Goal: Check status: Check status

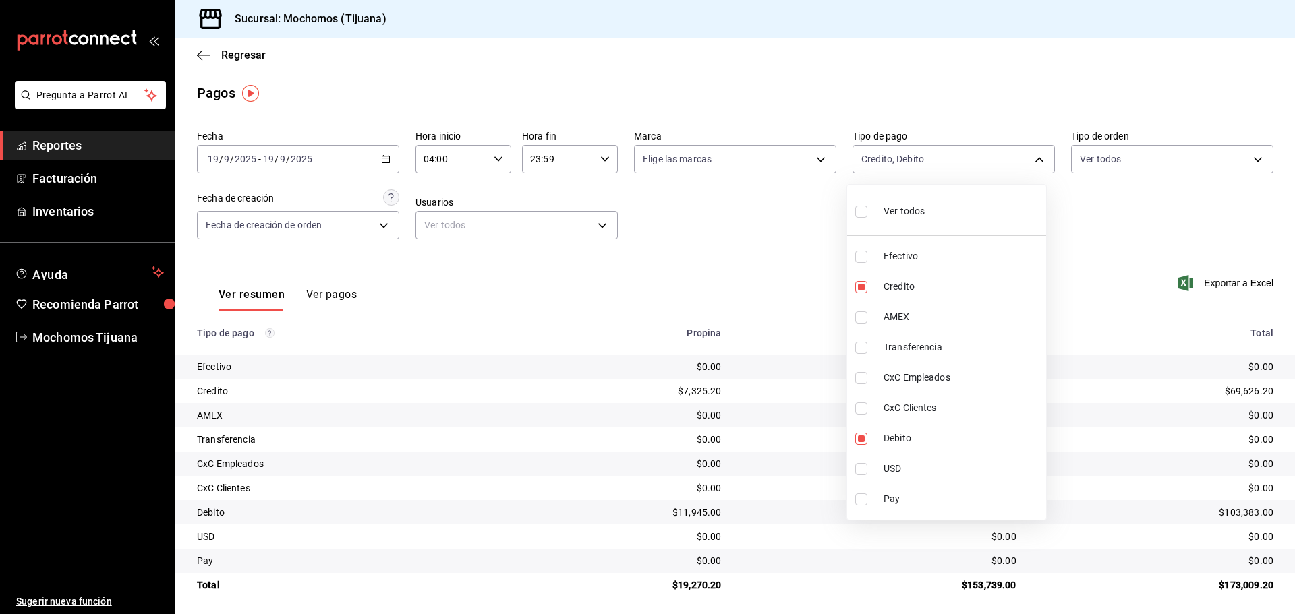
click at [235, 42] on div at bounding box center [647, 307] width 1295 height 614
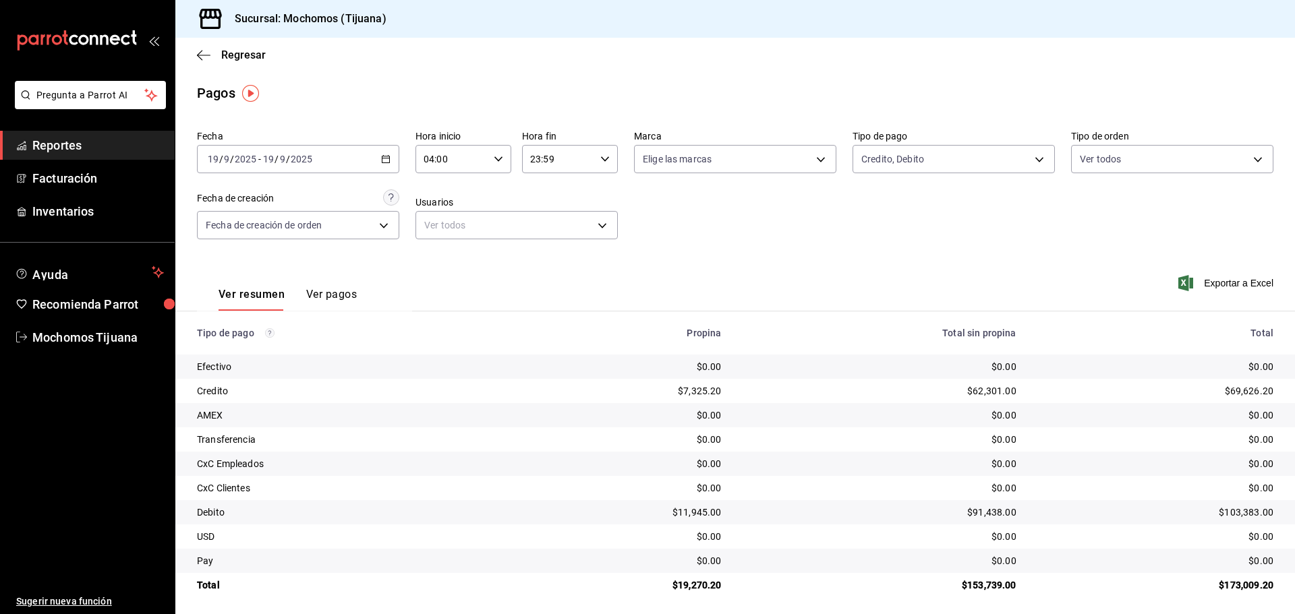
click at [236, 53] on div "Ver todos Efectivo Credito AMEX Transferencia CxC Empleados CxC Clientes Debito…" at bounding box center [647, 307] width 1295 height 614
click at [236, 53] on span "Regresar" at bounding box center [243, 55] width 45 height 13
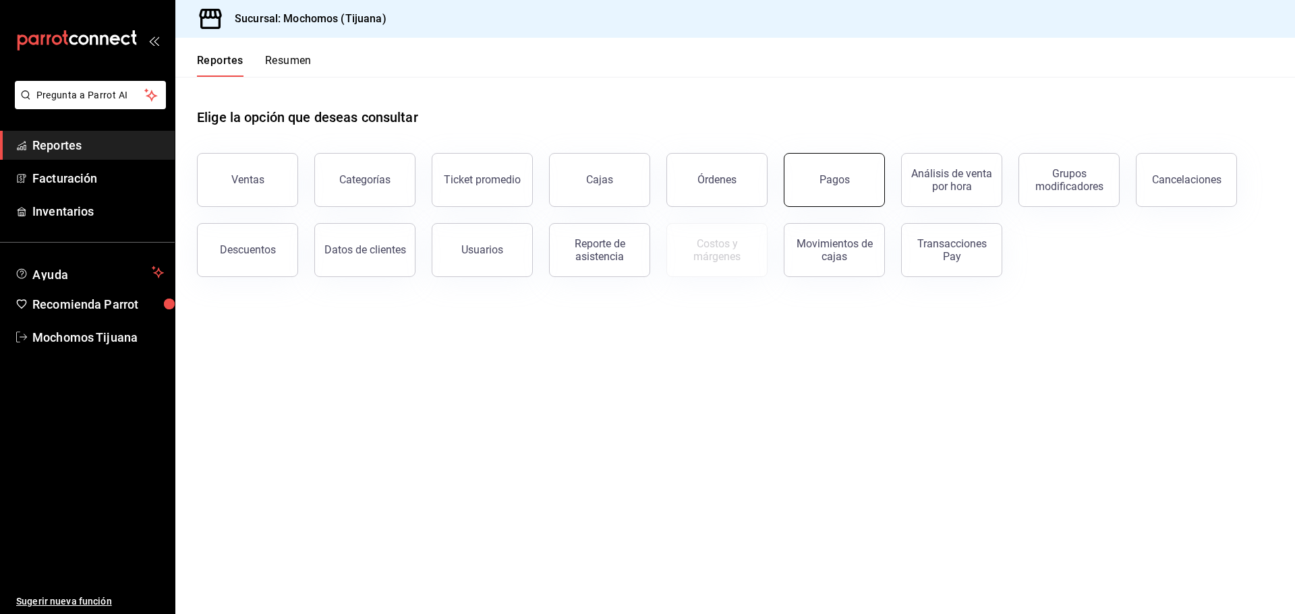
click at [817, 177] on button "Pagos" at bounding box center [834, 180] width 101 height 54
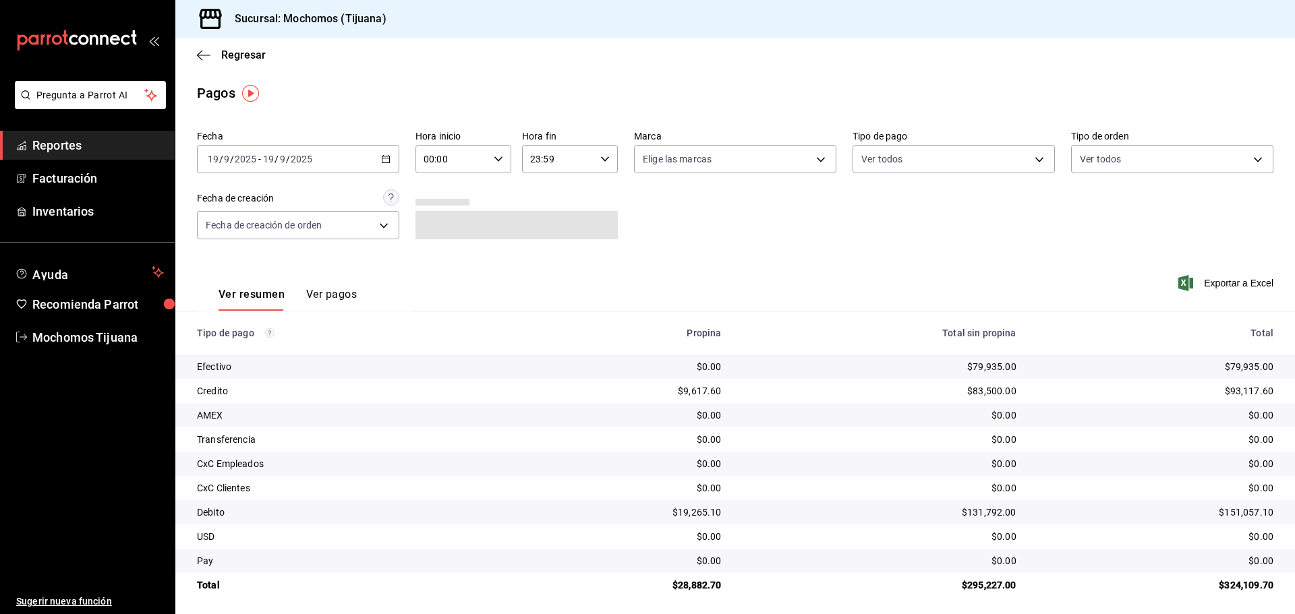
click at [494, 161] on icon "button" at bounding box center [498, 158] width 9 height 9
click at [438, 209] on button "05" at bounding box center [437, 220] width 42 height 27
type input "05:00"
click at [1038, 160] on div at bounding box center [647, 307] width 1295 height 614
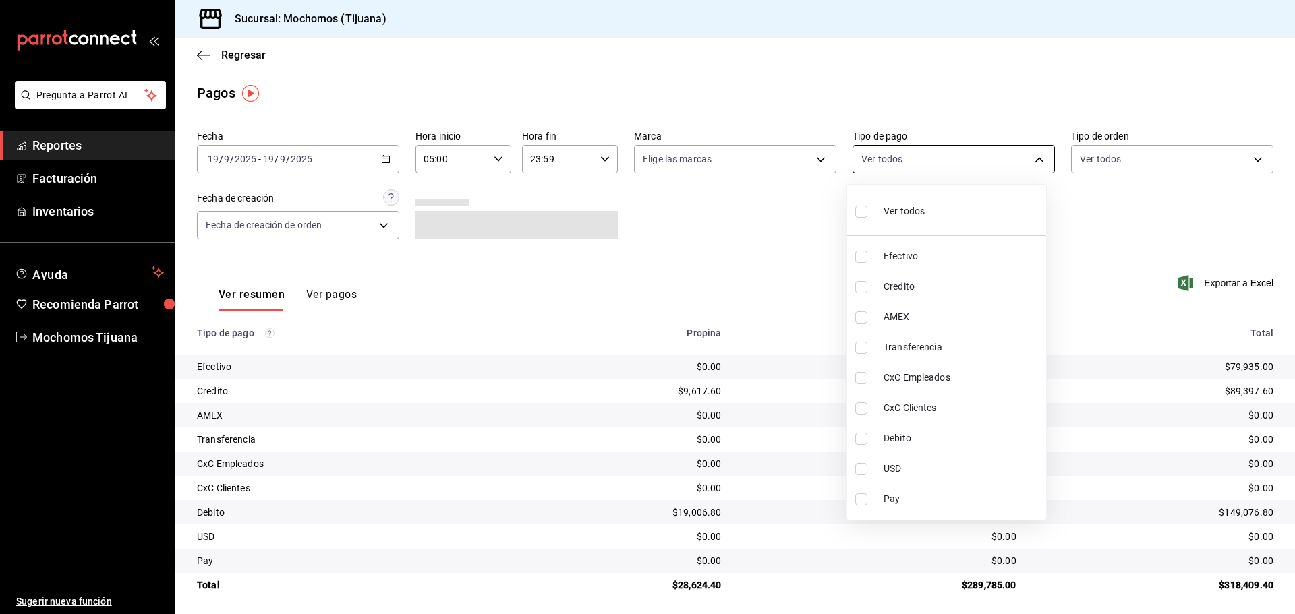
click at [1020, 160] on body "Pregunta a Parrot AI Reportes Facturación Inventarios Ayuda Recomienda Parrot M…" at bounding box center [647, 307] width 1295 height 614
click at [857, 286] on input "checkbox" at bounding box center [861, 287] width 12 height 12
checkbox input "true"
type input "a27a072c-b141-4985-9f83-ae60dbe2196b"
click at [869, 438] on input "checkbox" at bounding box center [867, 439] width 12 height 12
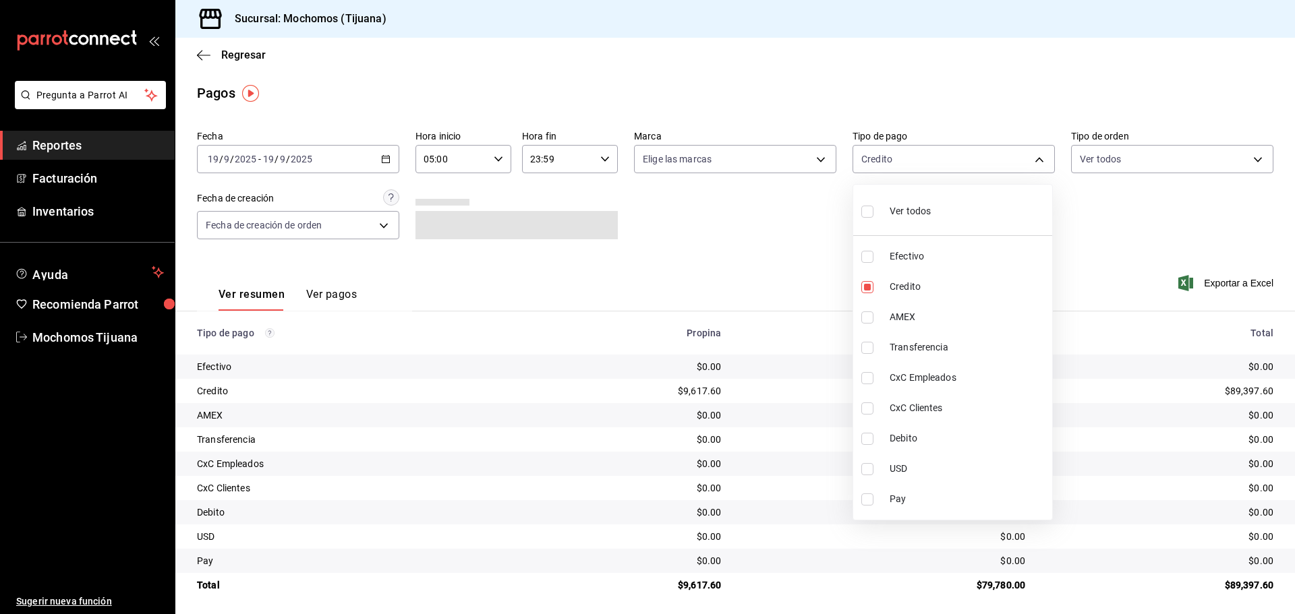
checkbox input "true"
type input "a27a072c-b141-4985-9f83-ae60dbe2196b,b7370aa5-450f-4a05-bab4-2784151f97fb"
click at [859, 214] on input "checkbox" at bounding box center [861, 212] width 12 height 12
checkbox input "true"
type input "e823c082-5bf3-4e6e-b961-f7623faa40a9,a27a072c-b141-4985-9f83-ae60dbe2196b,28e67…"
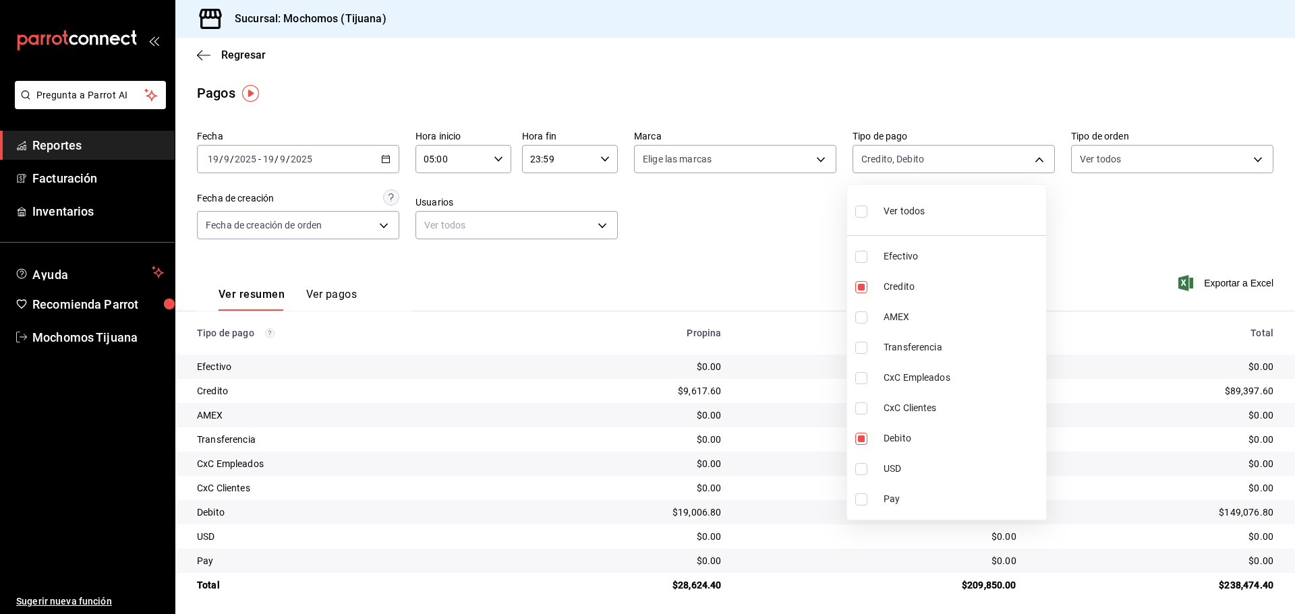
checkbox input "true"
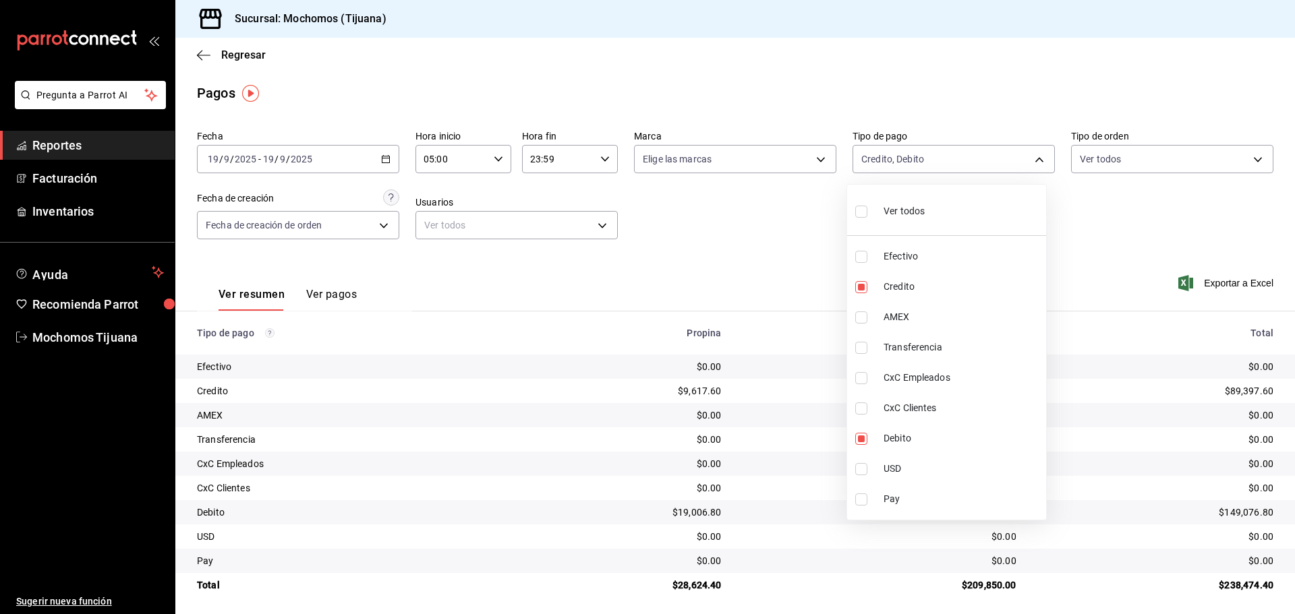
checkbox input "true"
click at [786, 216] on div at bounding box center [647, 307] width 1295 height 614
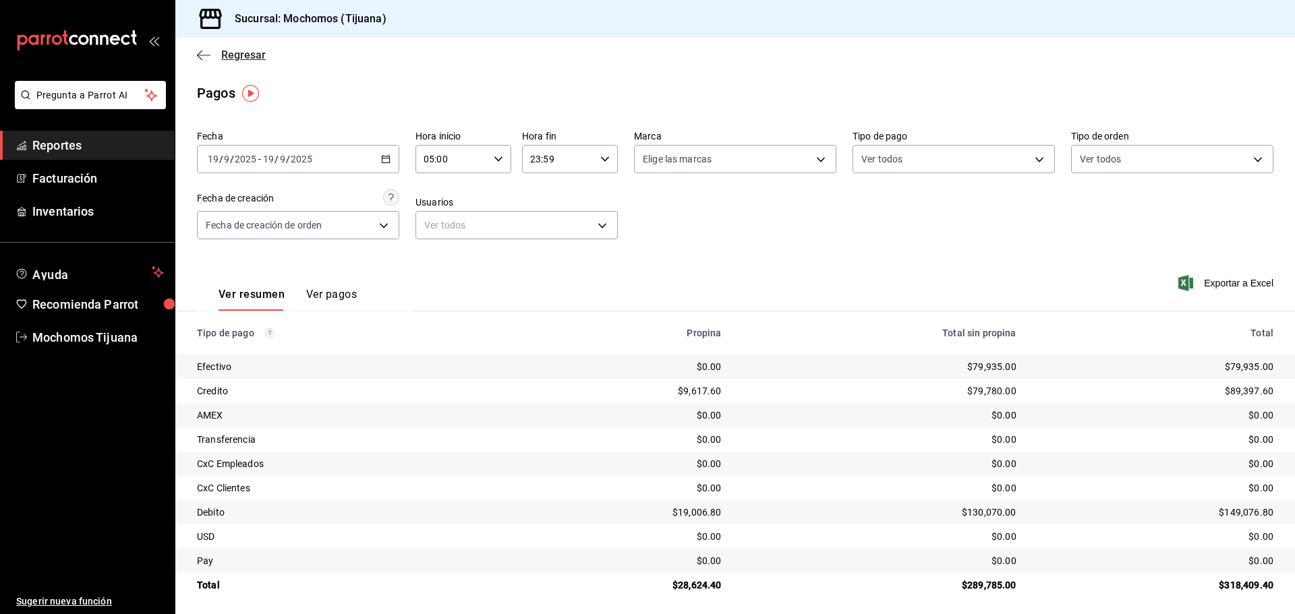
click at [221, 59] on span "Regresar" at bounding box center [243, 55] width 45 height 13
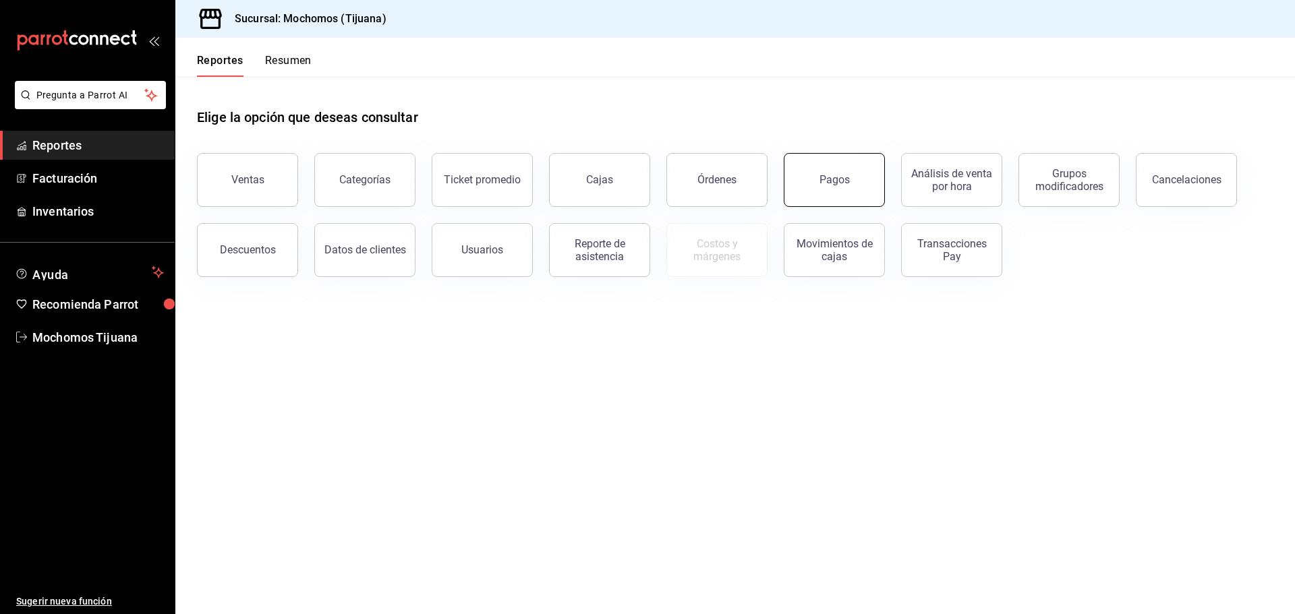
click at [824, 180] on div "Pagos" at bounding box center [834, 179] width 30 height 13
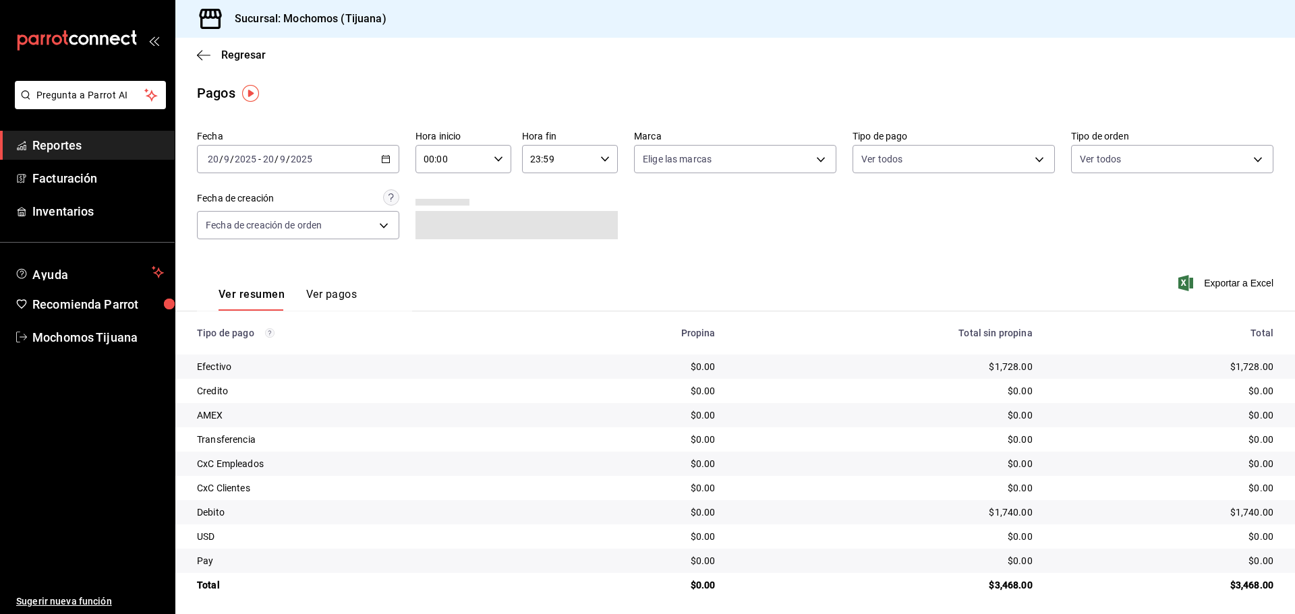
click at [498, 156] on icon "button" at bounding box center [498, 158] width 9 height 9
click at [434, 256] on span "04" at bounding box center [437, 255] width 26 height 11
type input "04:00"
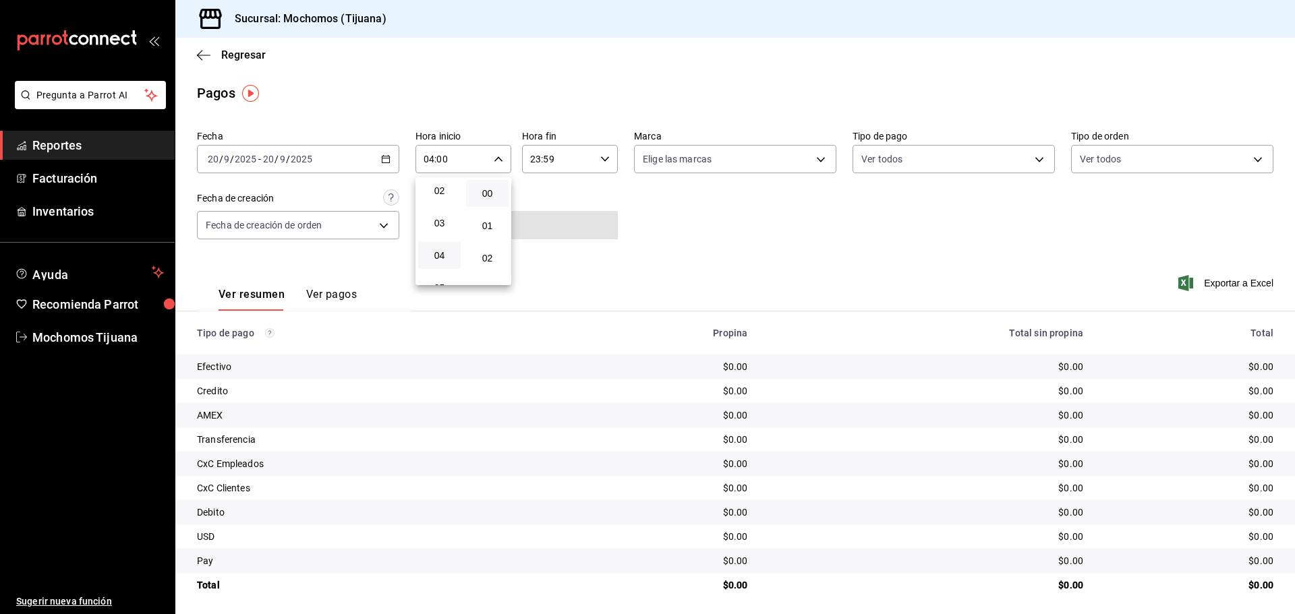
click at [1024, 163] on div at bounding box center [647, 307] width 1295 height 614
click at [1030, 159] on body "Pregunta a Parrot AI Reportes Facturación Inventarios Ayuda Recomienda Parrot M…" at bounding box center [647, 307] width 1295 height 614
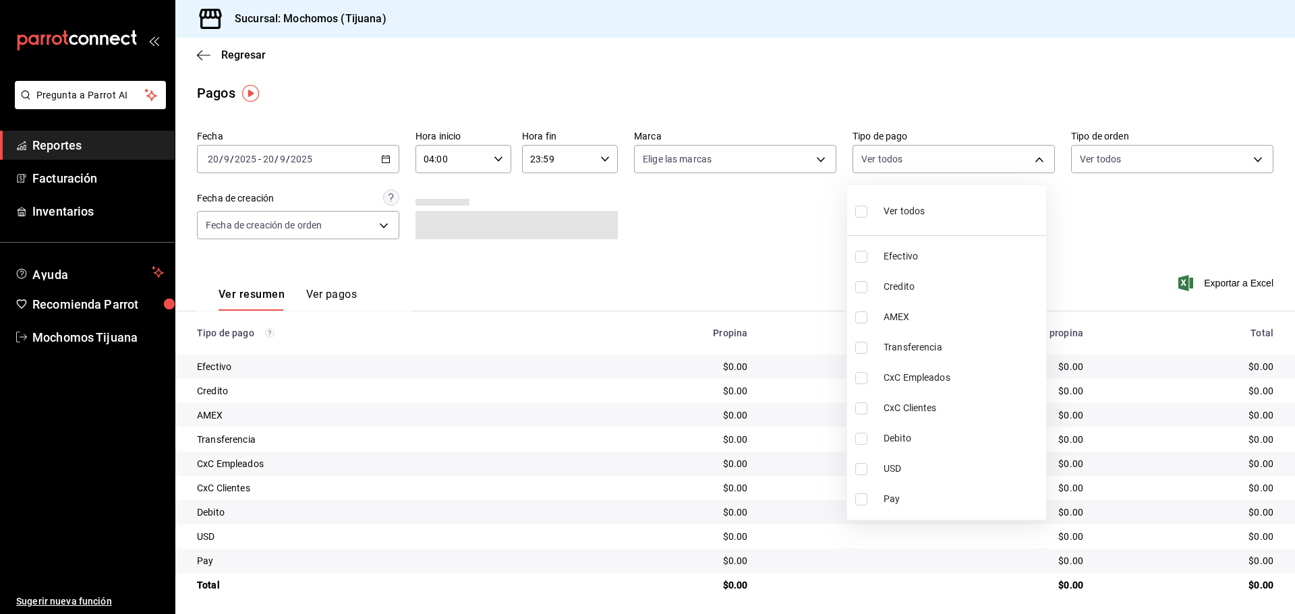
click at [858, 285] on input "checkbox" at bounding box center [861, 287] width 12 height 12
checkbox input "true"
type input "a27a072c-b141-4985-9f83-ae60dbe2196b"
click at [865, 435] on input "checkbox" at bounding box center [867, 439] width 12 height 12
checkbox input "true"
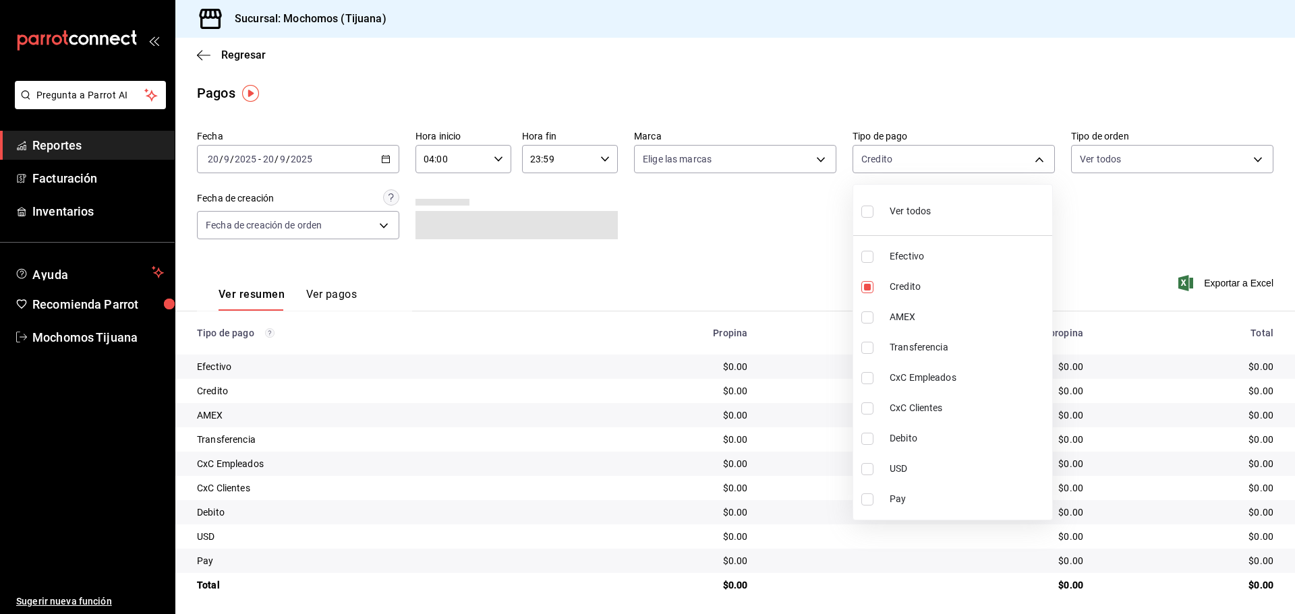
type input "a27a072c-b141-4985-9f83-ae60dbe2196b,b7370aa5-450f-4a05-bab4-2784151f97fb"
click at [384, 159] on div at bounding box center [647, 307] width 1295 height 614
click at [384, 159] on icon "button" at bounding box center [385, 158] width 9 height 9
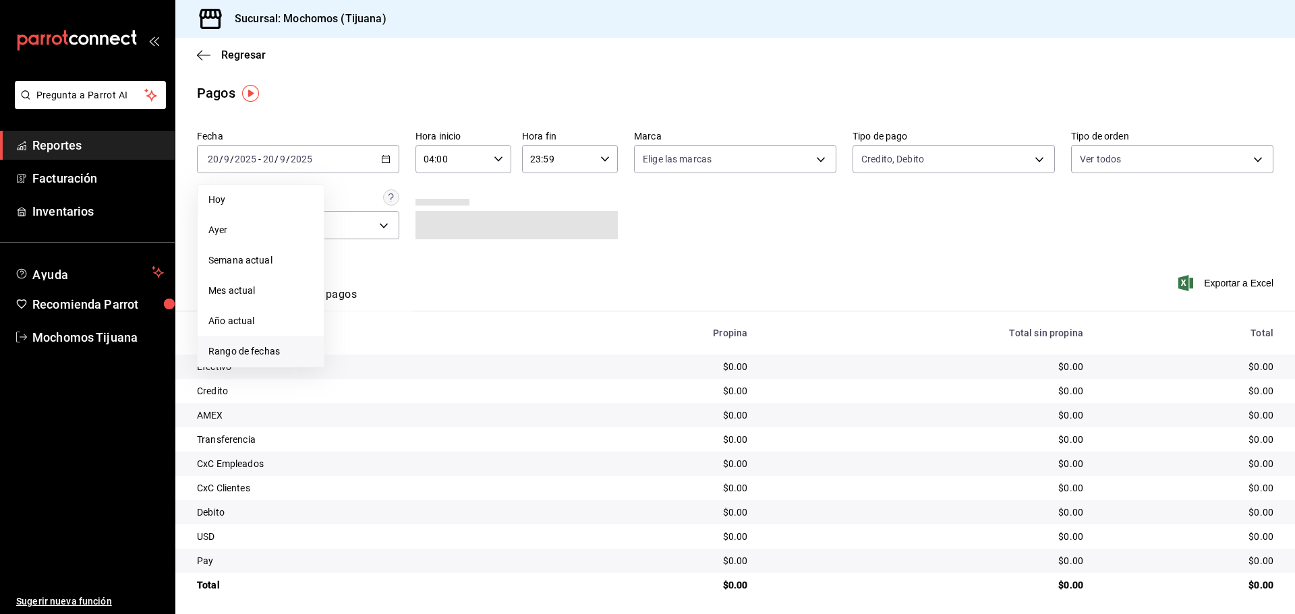
click at [245, 349] on span "Rango de fechas" at bounding box center [260, 352] width 105 height 14
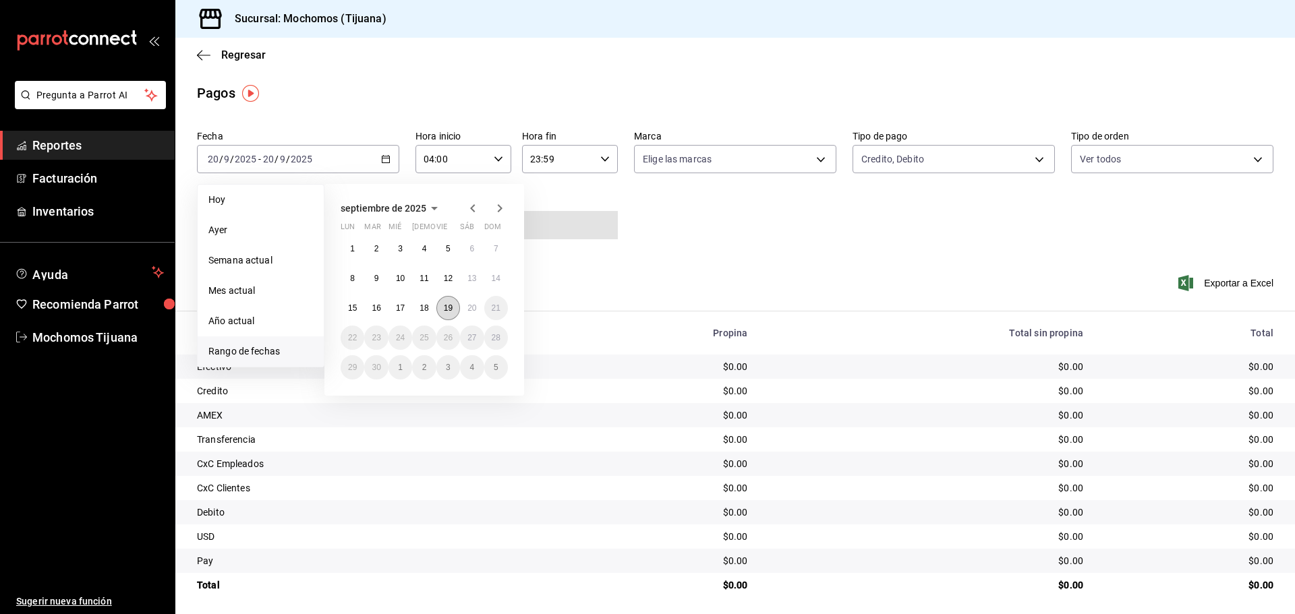
click at [452, 308] on abbr "19" at bounding box center [448, 308] width 9 height 9
click at [469, 308] on abbr "20" at bounding box center [471, 308] width 9 height 9
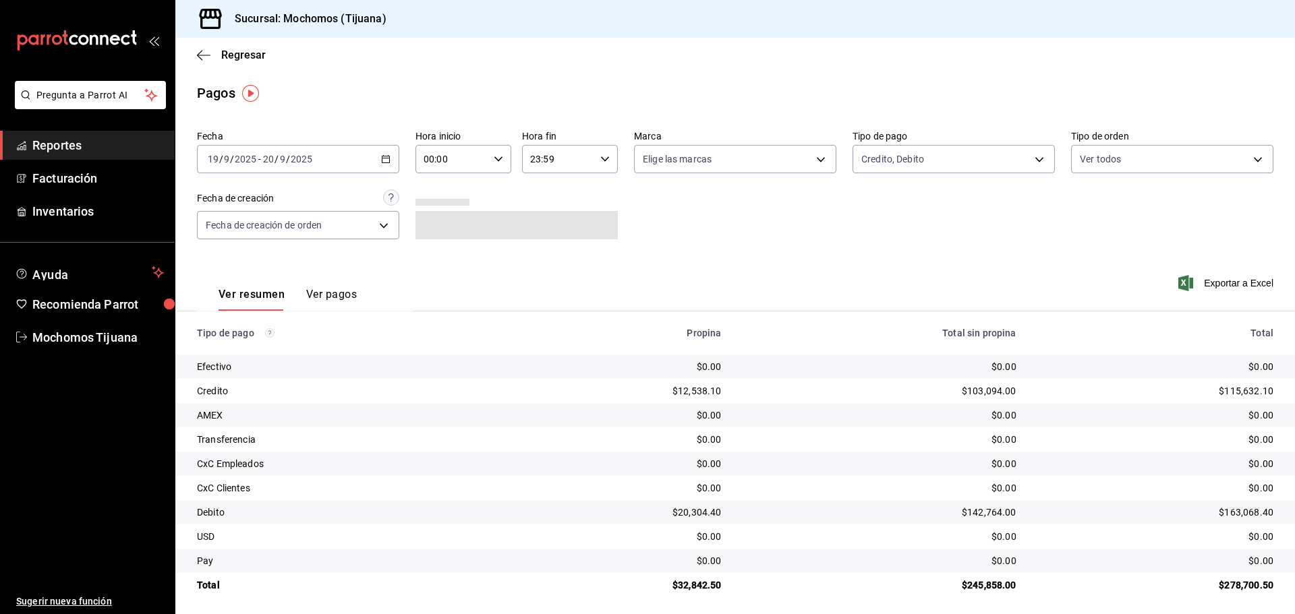
click at [496, 156] on icon "button" at bounding box center [498, 158] width 9 height 9
click at [433, 254] on span "04" at bounding box center [437, 255] width 26 height 11
type input "04:00"
click at [604, 159] on div at bounding box center [647, 307] width 1295 height 614
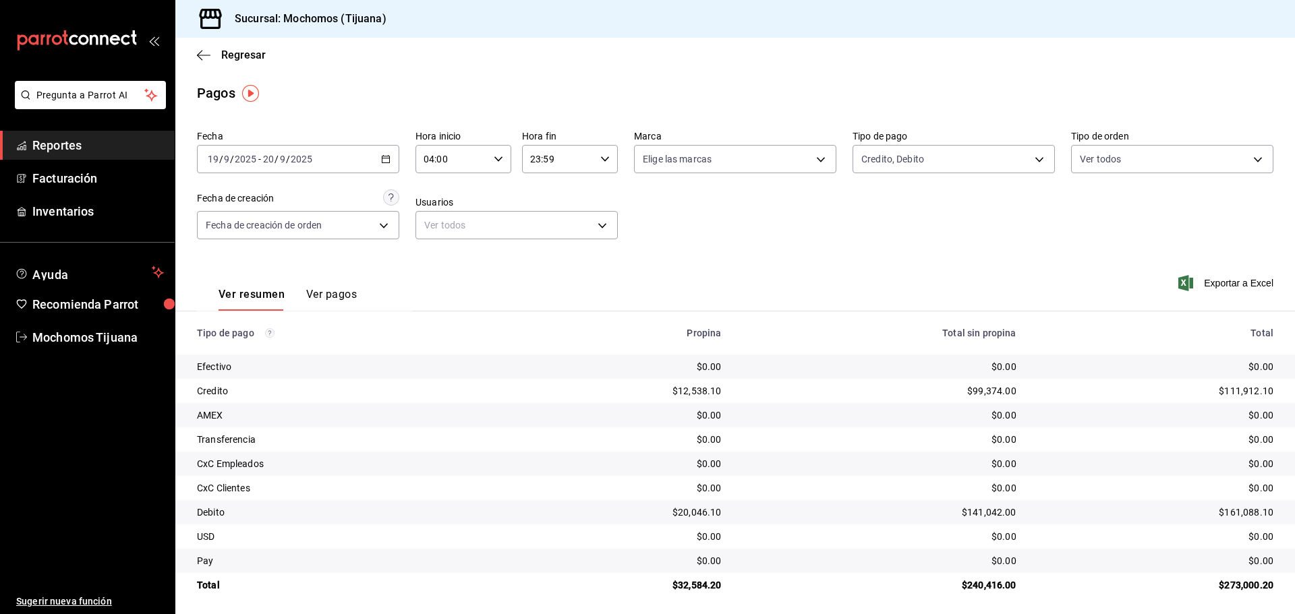
click at [604, 159] on \(Stroke\) "button" at bounding box center [605, 158] width 8 height 5
click at [543, 194] on button "04" at bounding box center [542, 188] width 42 height 27
type input "04:59"
click at [821, 194] on div at bounding box center [647, 307] width 1295 height 614
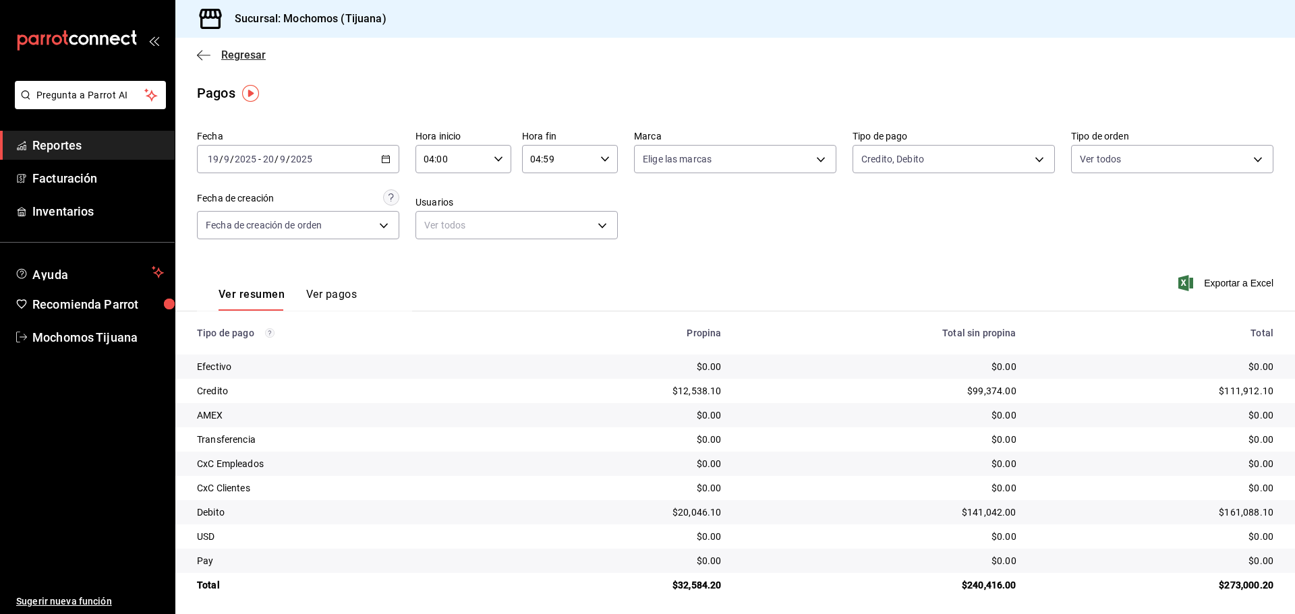
click at [239, 56] on span "Regresar" at bounding box center [243, 55] width 45 height 13
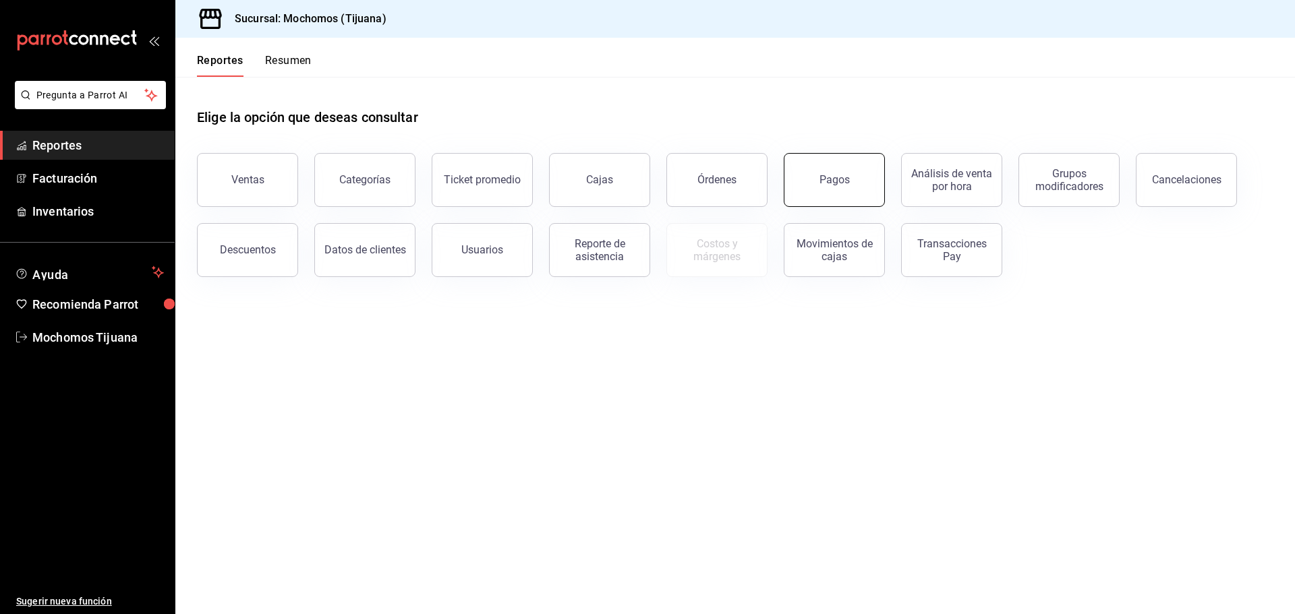
click at [843, 173] on button "Pagos" at bounding box center [834, 180] width 101 height 54
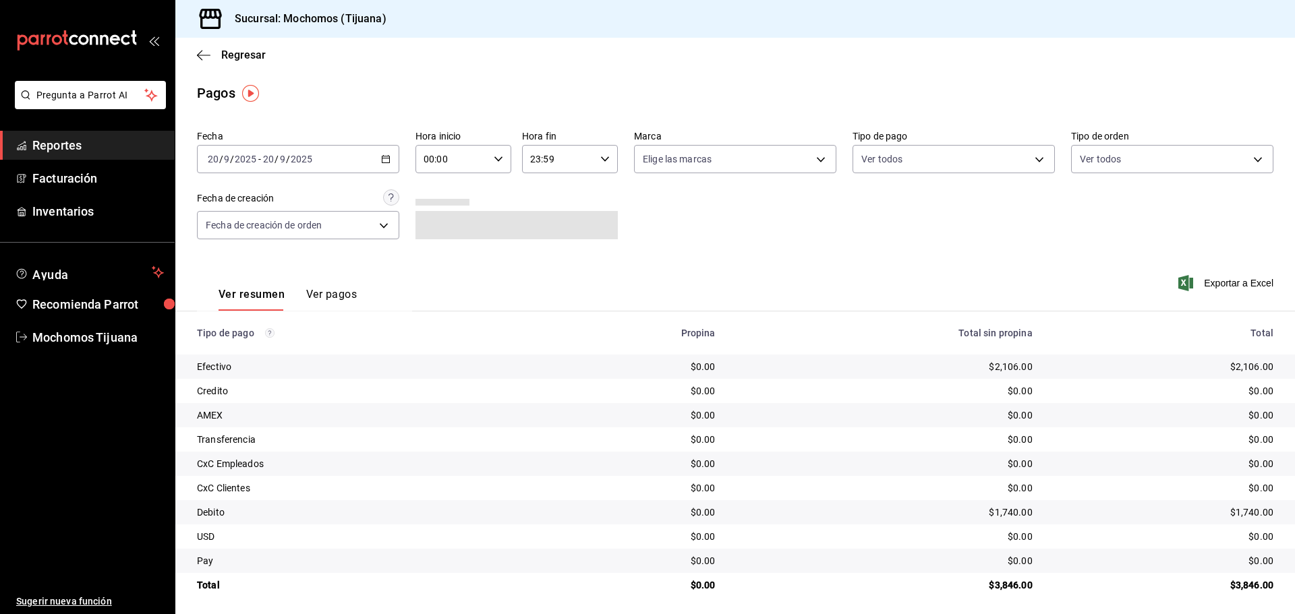
click at [376, 160] on div "[DATE] [DATE] - [DATE] [DATE]" at bounding box center [298, 159] width 202 height 28
click at [248, 349] on span "Rango de fechas" at bounding box center [260, 352] width 105 height 14
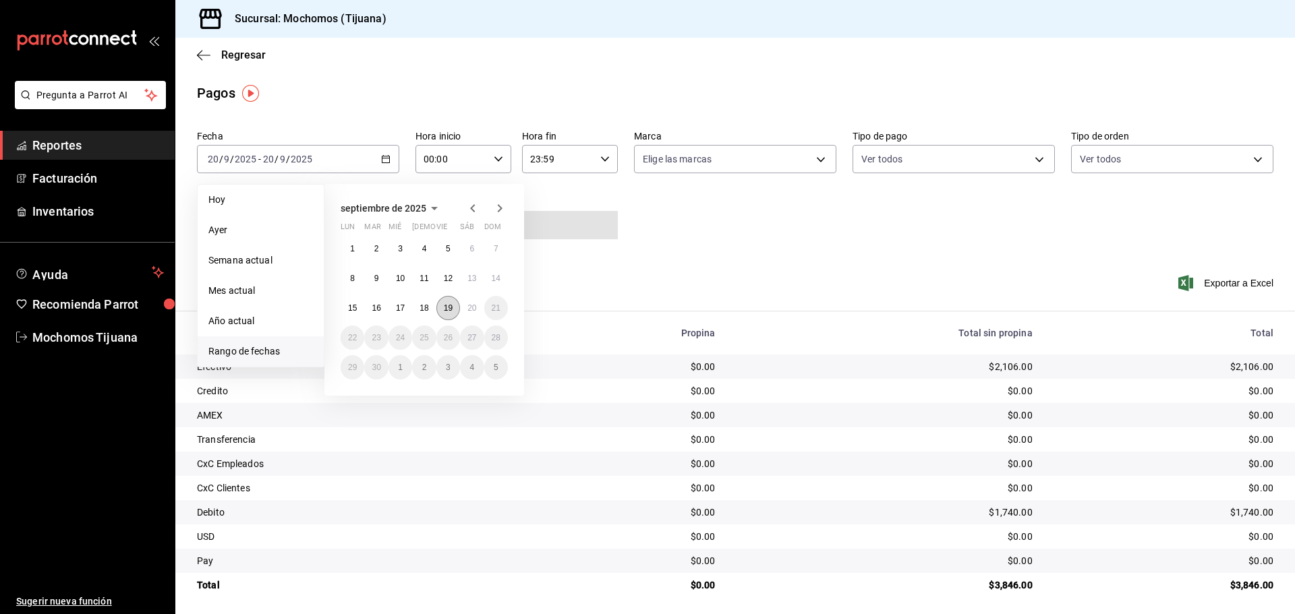
click at [447, 310] on abbr "19" at bounding box center [448, 308] width 9 height 9
click at [467, 306] on abbr "20" at bounding box center [471, 308] width 9 height 9
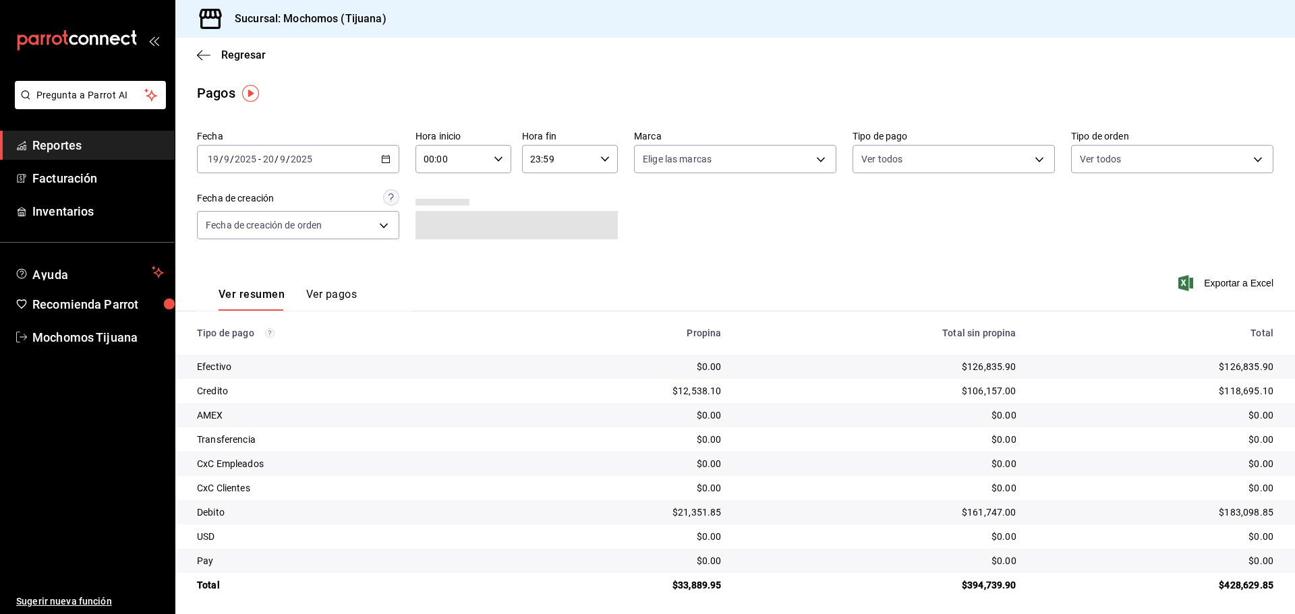
click at [501, 161] on div "00:00 Hora inicio" at bounding box center [463, 159] width 96 height 28
drag, startPoint x: 434, startPoint y: 259, endPoint x: 482, endPoint y: 205, distance: 72.1
click at [434, 260] on span "04" at bounding box center [437, 255] width 26 height 11
type input "04:00"
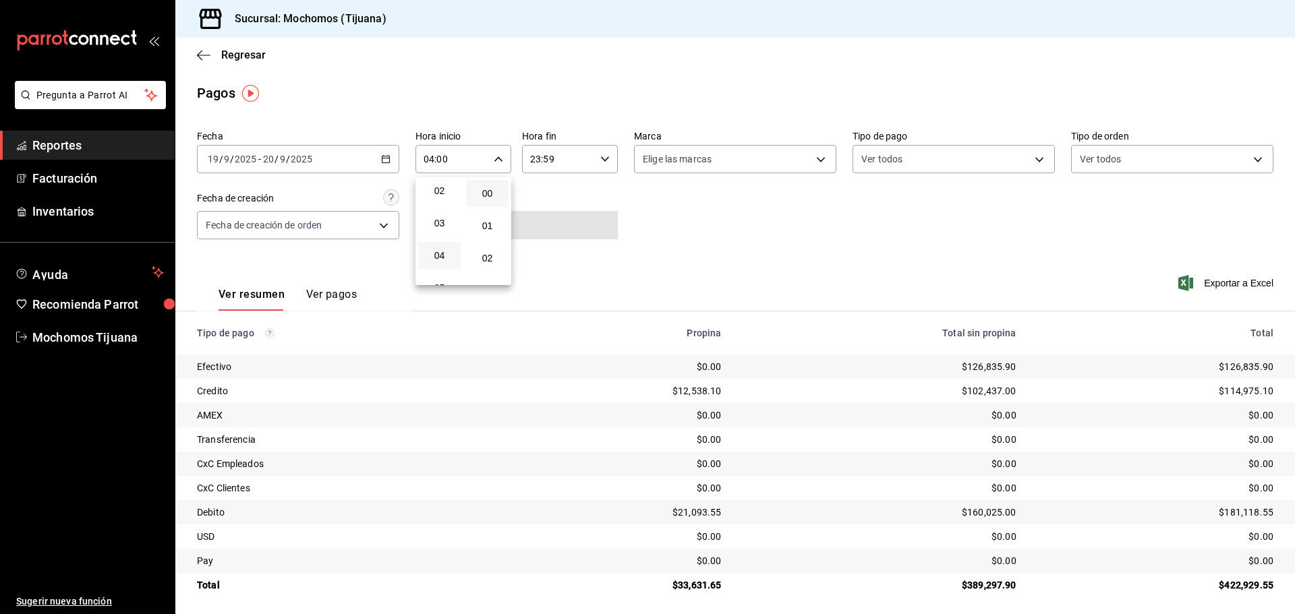
click at [604, 159] on div at bounding box center [647, 307] width 1295 height 614
click at [604, 159] on icon "button" at bounding box center [604, 158] width 9 height 9
click at [546, 222] on span "03" at bounding box center [542, 223] width 26 height 11
type input "03:59"
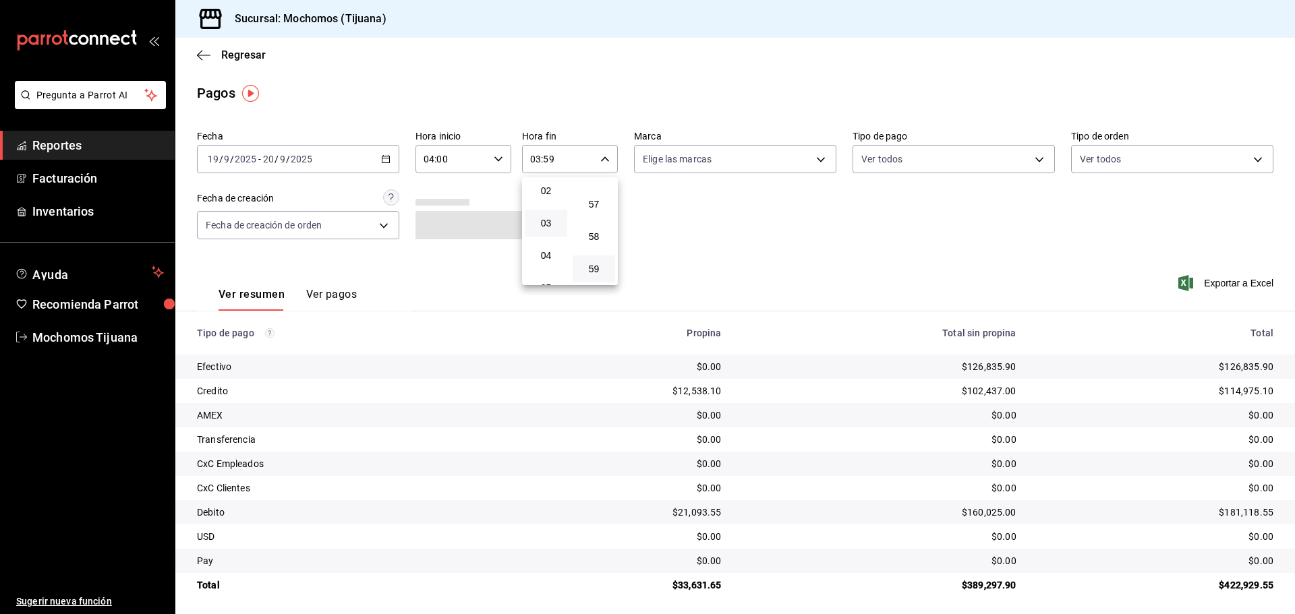
click at [955, 163] on div at bounding box center [647, 307] width 1295 height 614
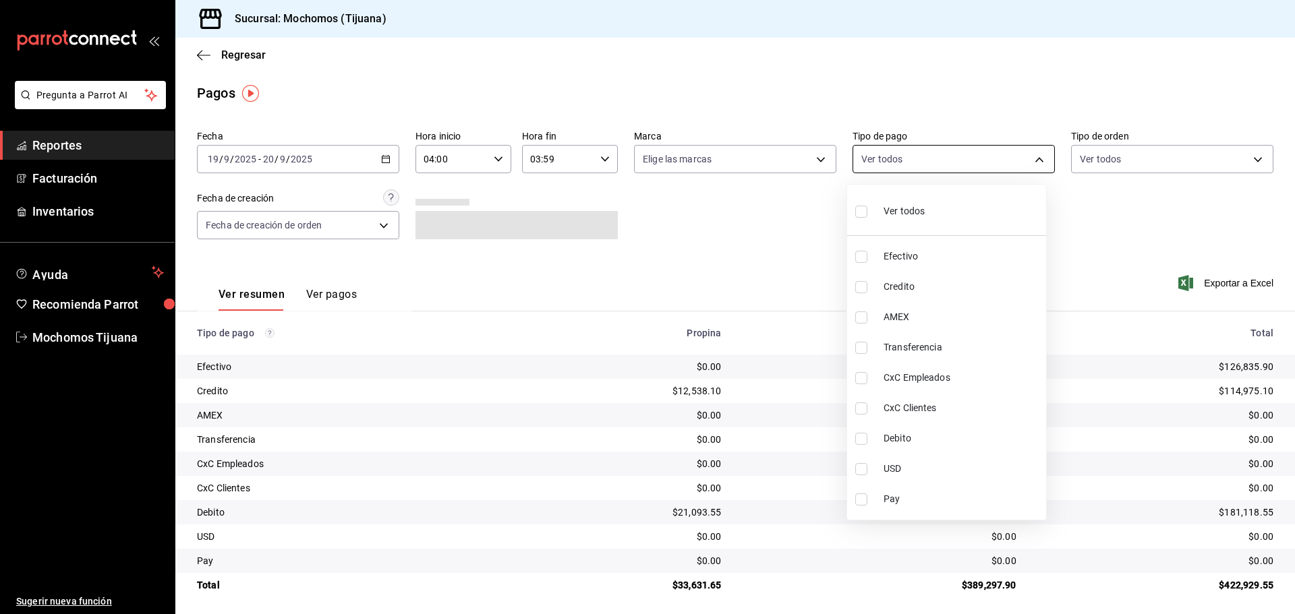
click at [915, 159] on body "Pregunta a Parrot AI Reportes Facturación Inventarios Ayuda Recomienda Parrot M…" at bounding box center [647, 307] width 1295 height 614
click at [867, 287] on input "checkbox" at bounding box center [861, 287] width 12 height 12
checkbox input "true"
type input "a27a072c-b141-4985-9f83-ae60dbe2196b"
click at [873, 441] on label at bounding box center [870, 439] width 18 height 12
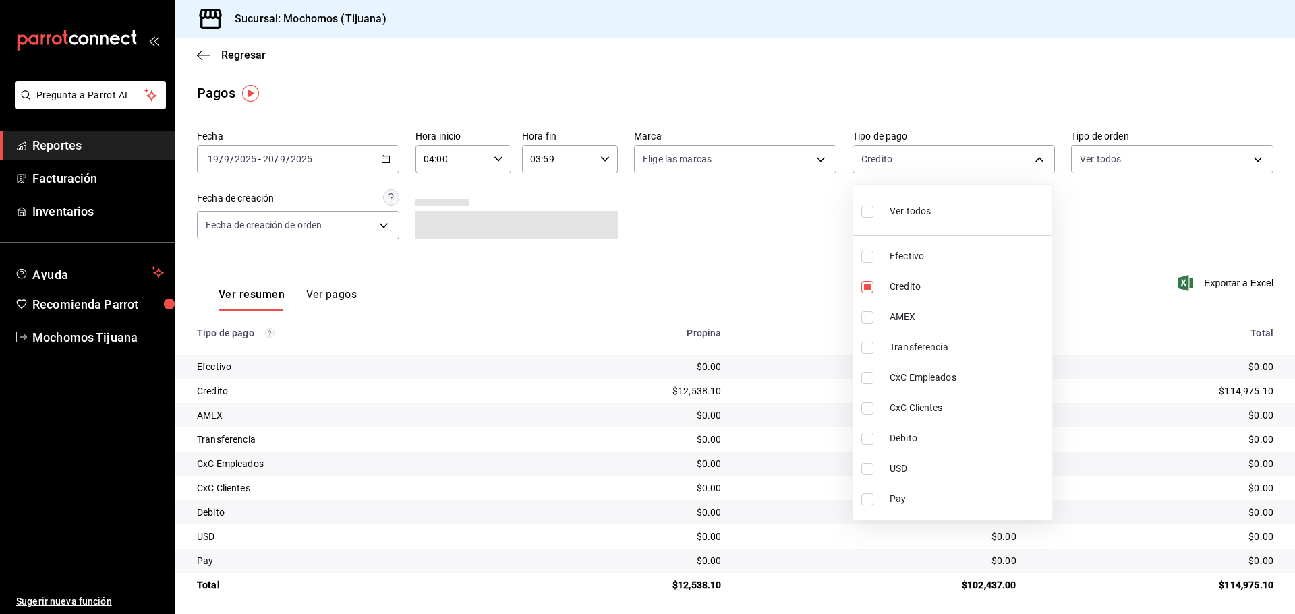
click at [873, 441] on input "checkbox" at bounding box center [867, 439] width 12 height 12
checkbox input "false"
type input "a27a072c-b141-4985-9f83-ae60dbe2196b"
click at [869, 441] on input "checkbox" at bounding box center [867, 439] width 12 height 12
checkbox input "true"
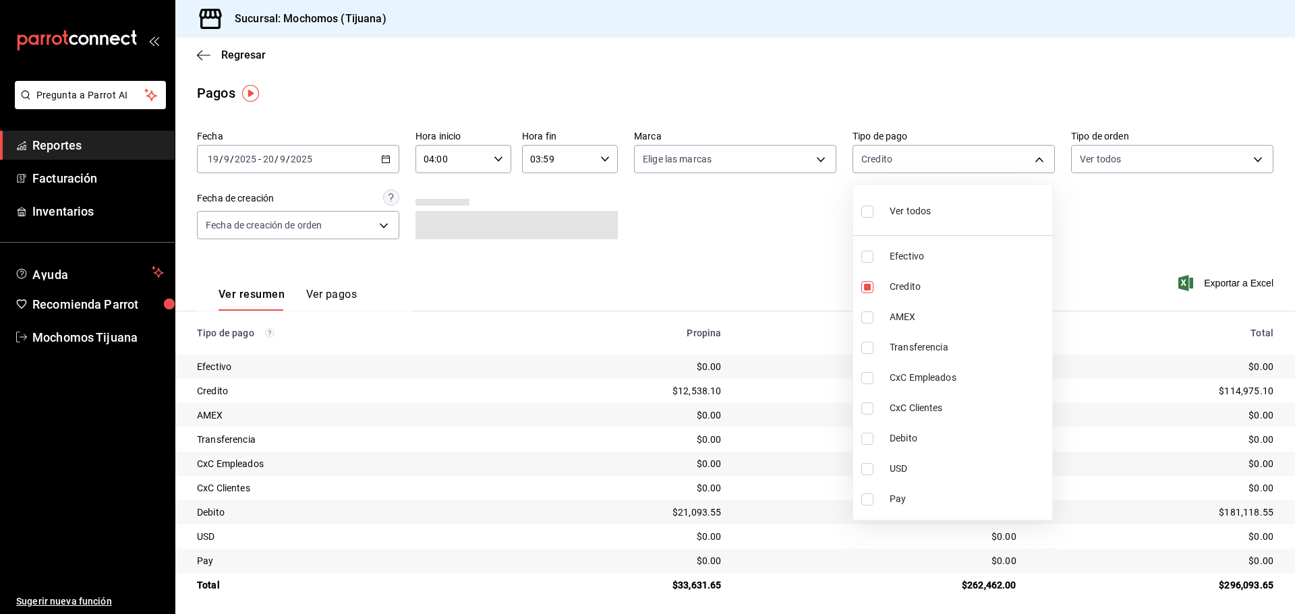
type input "a27a072c-b141-4985-9f83-ae60dbe2196b,b7370aa5-450f-4a05-bab4-2784151f97fb"
drag, startPoint x: 250, startPoint y: 45, endPoint x: 250, endPoint y: 55, distance: 10.1
click at [250, 49] on div at bounding box center [647, 307] width 1295 height 614
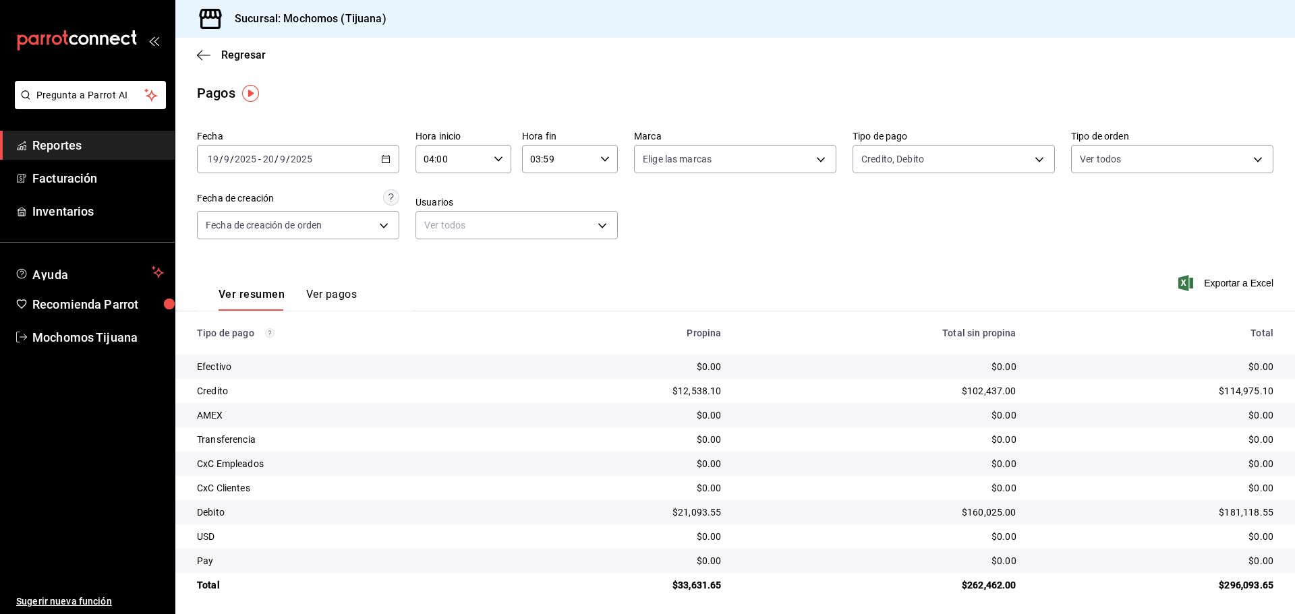
click at [250, 58] on div "Ver todos Efectivo Credito AMEX Transferencia CxC Empleados CxC Clientes Debito…" at bounding box center [647, 307] width 1295 height 614
click at [250, 58] on span "Regresar" at bounding box center [243, 55] width 45 height 13
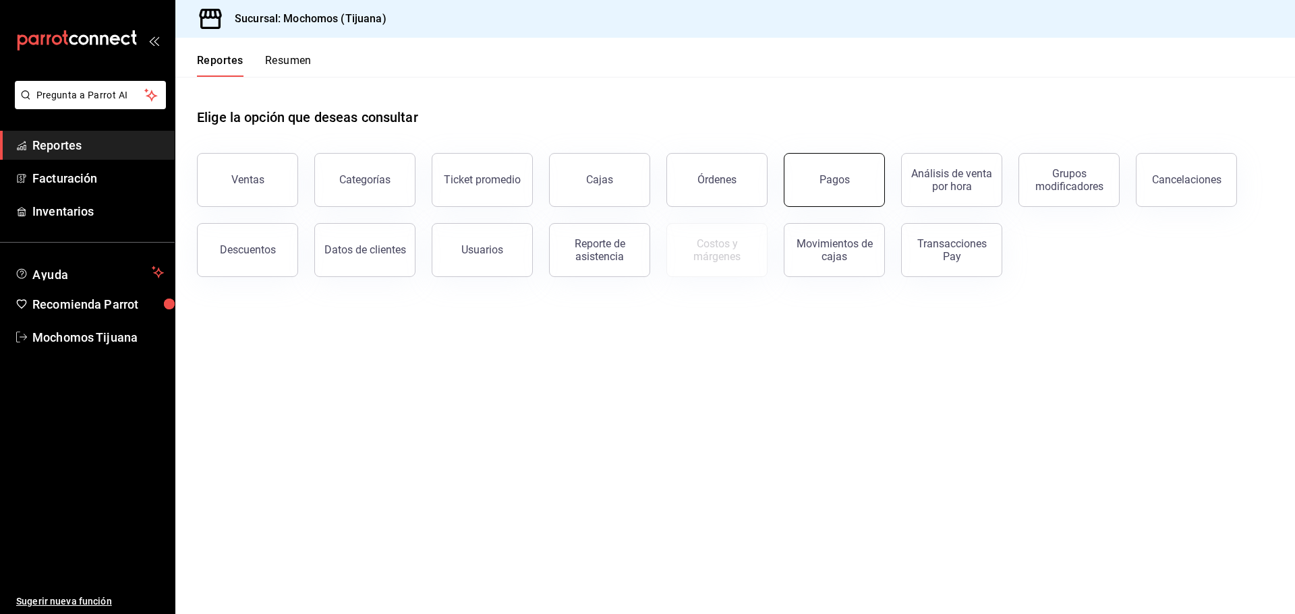
click at [838, 187] on button "Pagos" at bounding box center [834, 180] width 101 height 54
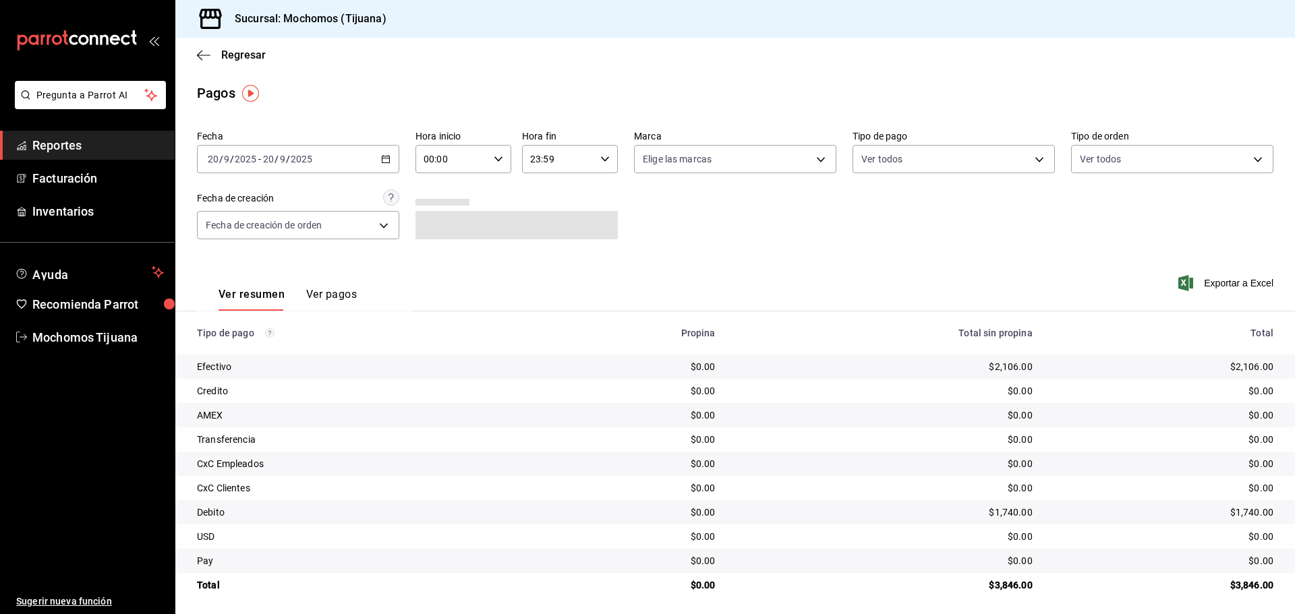
click at [383, 161] on icon "button" at bounding box center [385, 158] width 9 height 9
click at [236, 355] on span "Rango de fechas" at bounding box center [260, 352] width 105 height 14
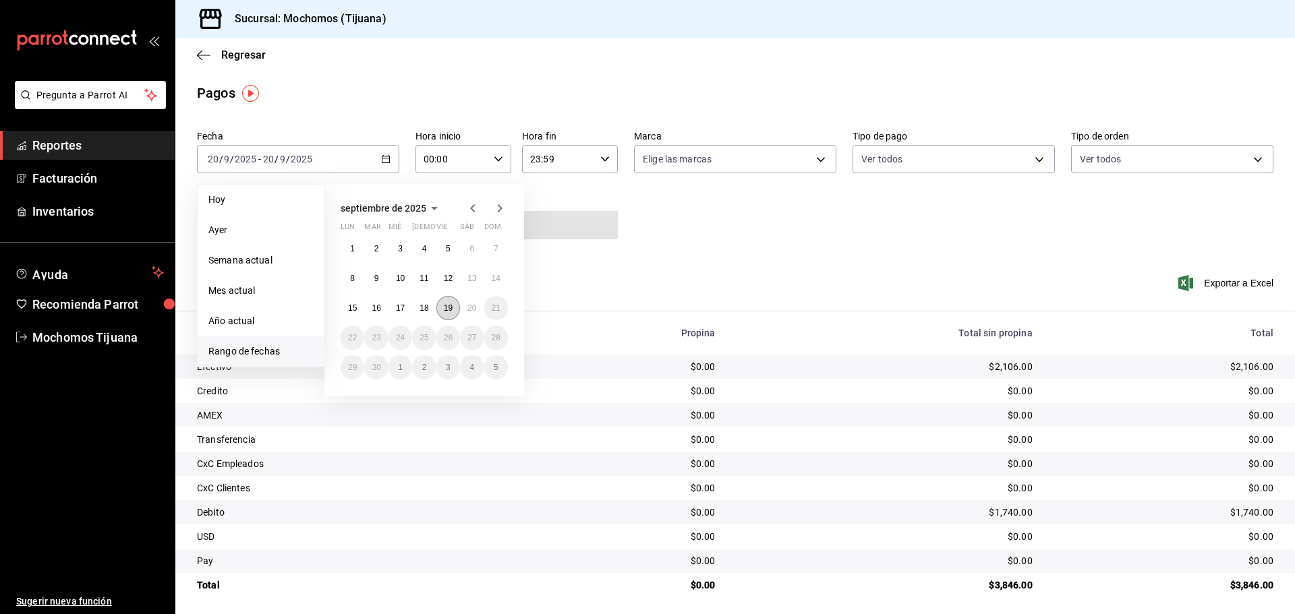
click at [446, 306] on abbr "19" at bounding box center [448, 308] width 9 height 9
click at [475, 304] on abbr "20" at bounding box center [471, 308] width 9 height 9
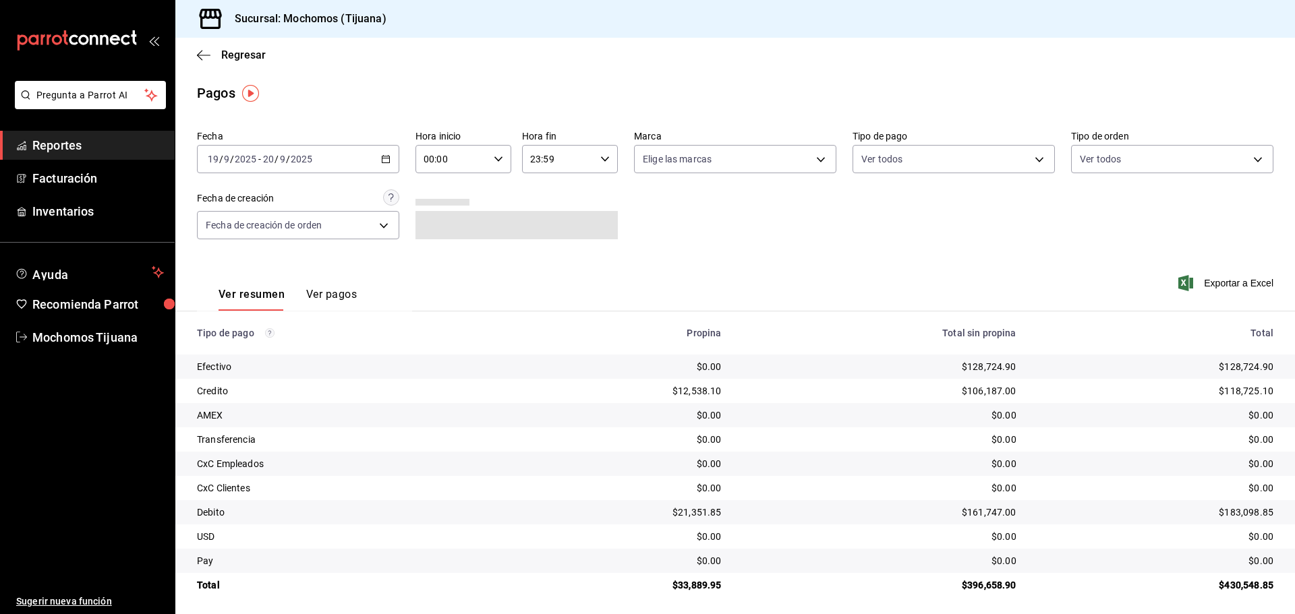
click at [500, 160] on icon "button" at bounding box center [498, 158] width 9 height 9
click at [433, 266] on button "04" at bounding box center [437, 255] width 42 height 27
type input "04:00"
click at [601, 158] on div at bounding box center [647, 307] width 1295 height 614
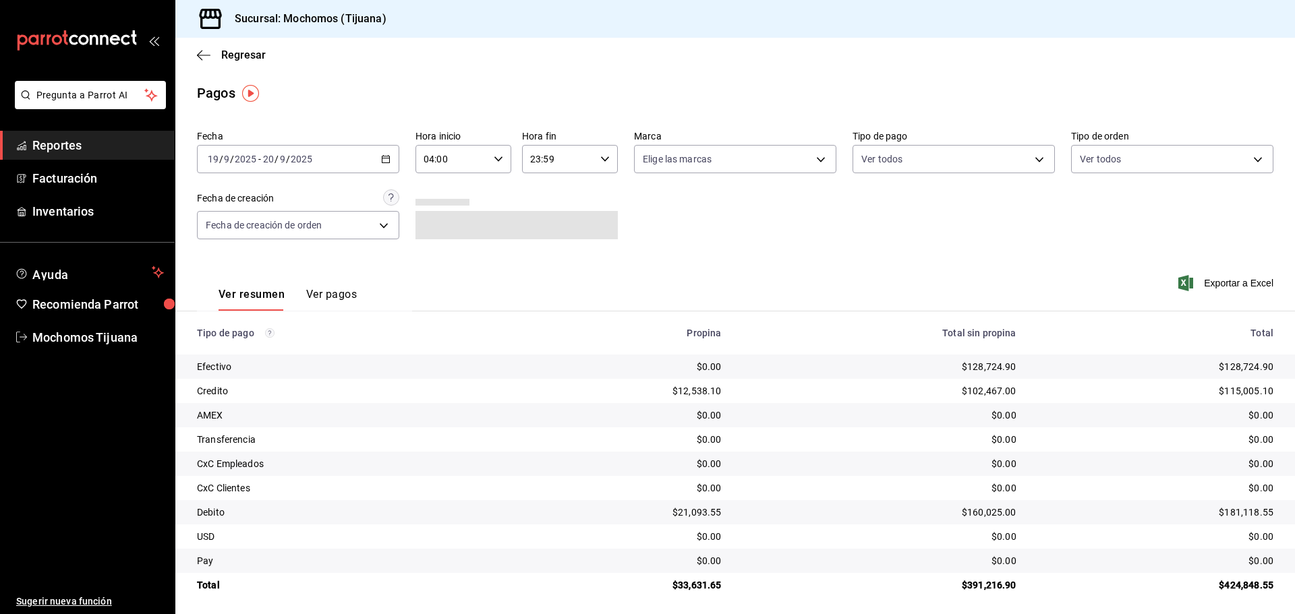
click at [596, 158] on div "23:59 Hora fin" at bounding box center [570, 159] width 96 height 28
click at [537, 226] on span "05" at bounding box center [542, 226] width 26 height 11
type input "05:59"
click at [1033, 153] on div at bounding box center [647, 307] width 1295 height 614
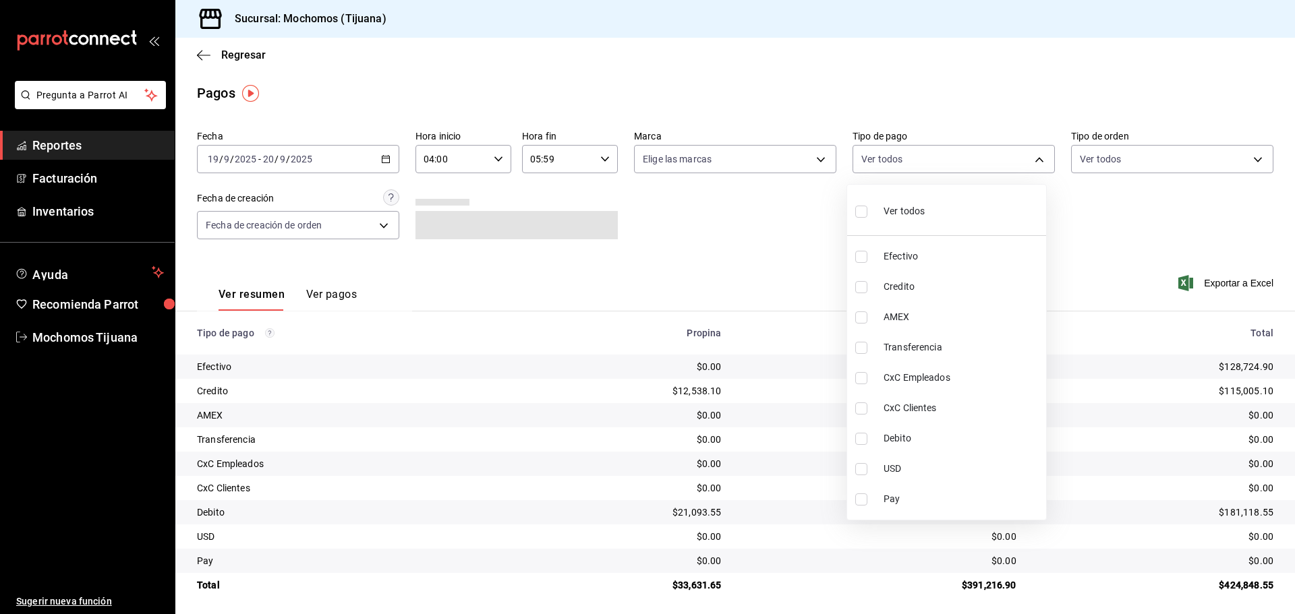
click at [1033, 153] on body "Pregunta a Parrot AI Reportes Facturación Inventarios Ayuda Recomienda Parrot M…" at bounding box center [647, 307] width 1295 height 614
click at [865, 287] on input "checkbox" at bounding box center [861, 287] width 12 height 12
checkbox input "true"
type input "a27a072c-b141-4985-9f83-ae60dbe2196b"
click at [869, 438] on label at bounding box center [864, 439] width 18 height 12
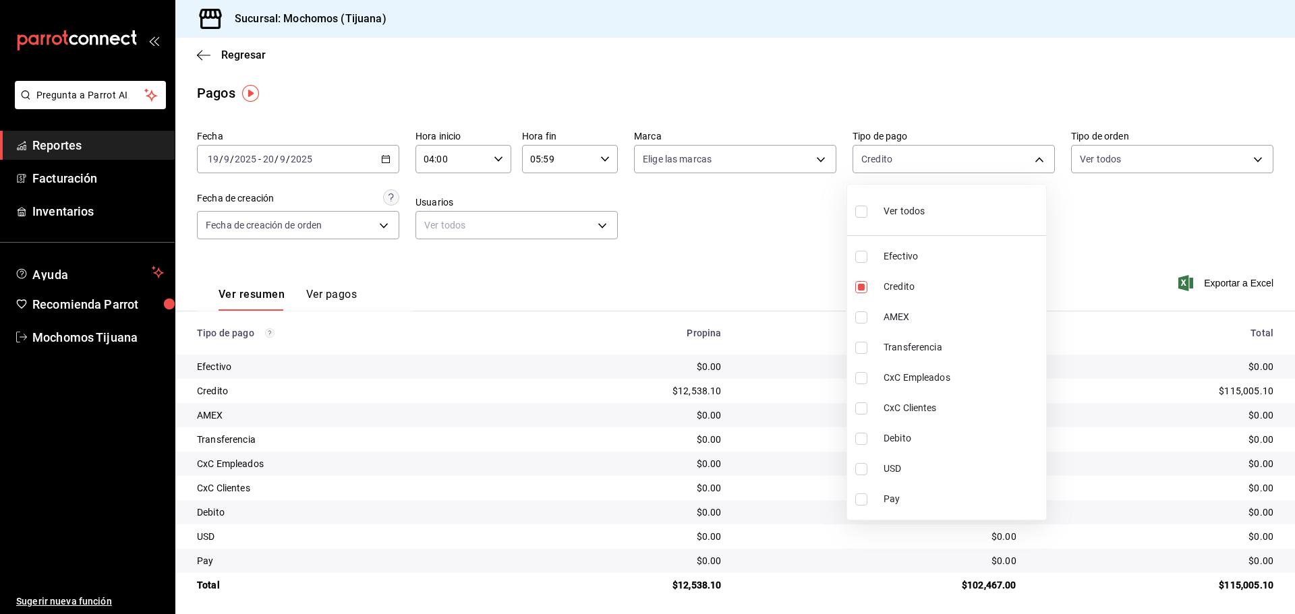
click at [867, 438] on input "checkbox" at bounding box center [861, 439] width 12 height 12
checkbox input "false"
type input "a27a072c-b141-4985-9f83-ae60dbe2196b"
drag, startPoint x: 680, startPoint y: 204, endPoint x: 663, endPoint y: 210, distance: 18.2
click at [679, 204] on div at bounding box center [647, 307] width 1295 height 614
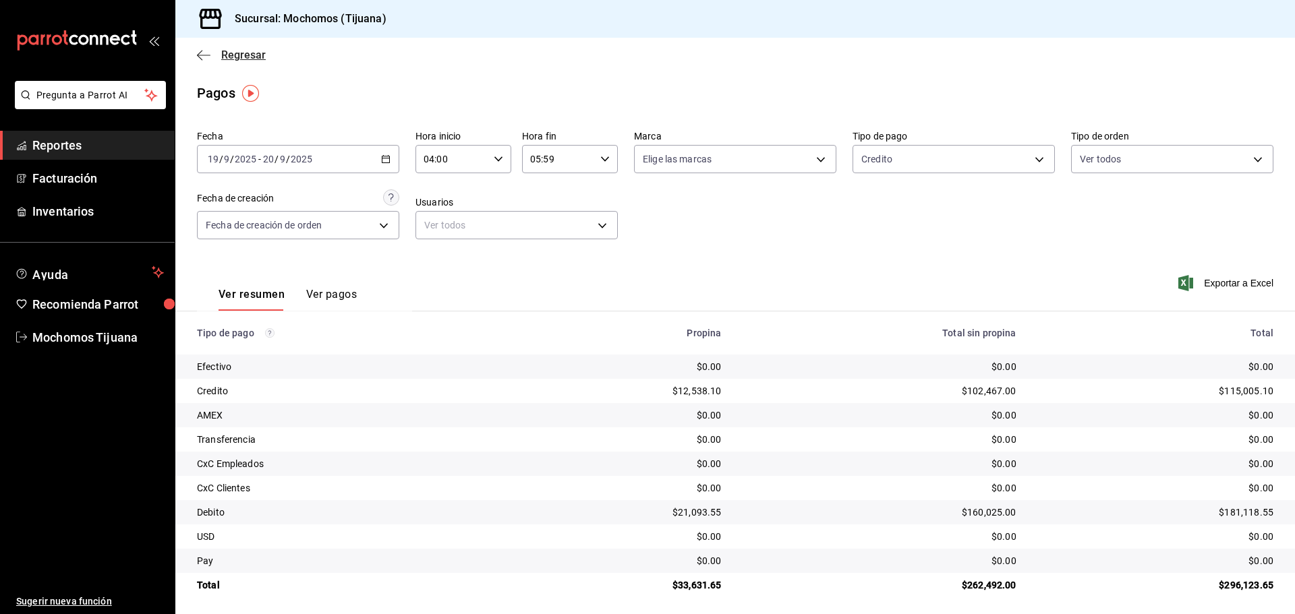
click at [214, 59] on span "Regresar" at bounding box center [231, 55] width 69 height 13
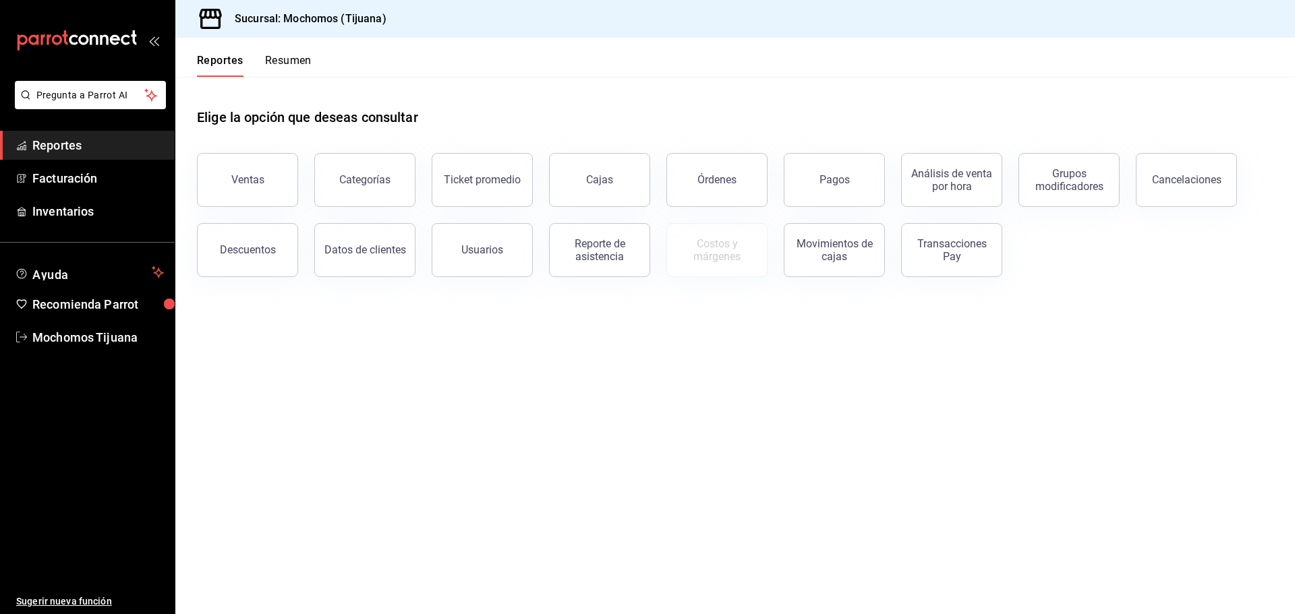
click at [220, 65] on button "Reportes" at bounding box center [220, 65] width 47 height 23
click at [831, 191] on button "Pagos" at bounding box center [834, 180] width 101 height 54
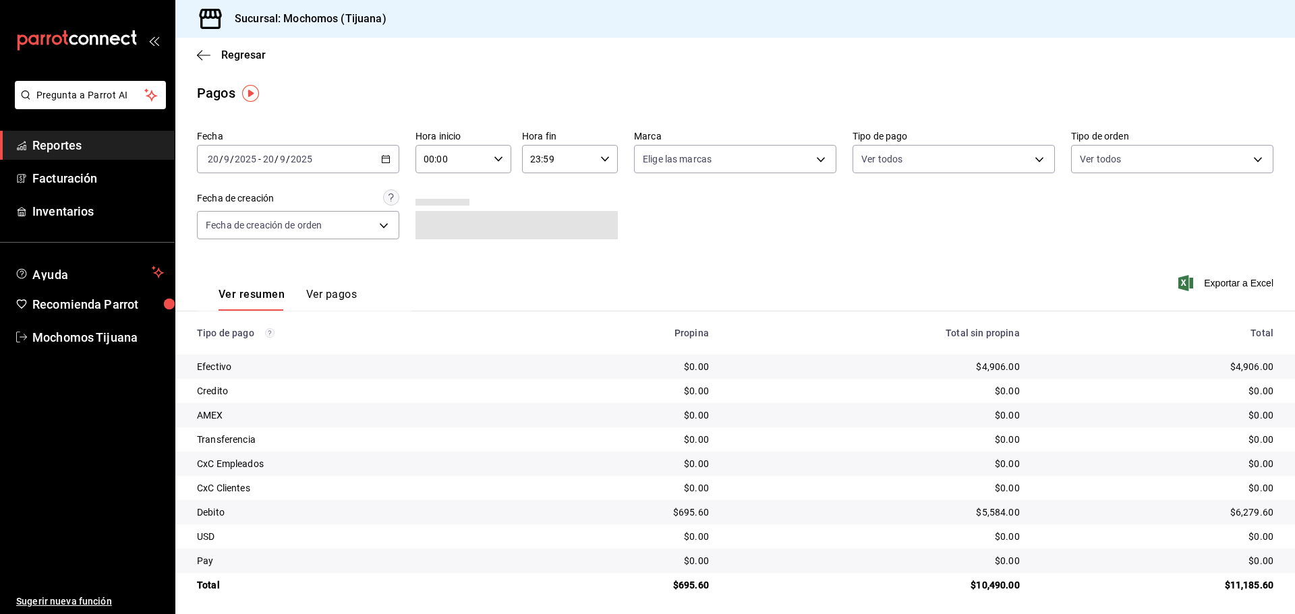
click at [389, 167] on div "[DATE] [DATE] - [DATE] [DATE]" at bounding box center [298, 159] width 202 height 28
click at [235, 349] on span "Rango de fechas" at bounding box center [260, 352] width 105 height 14
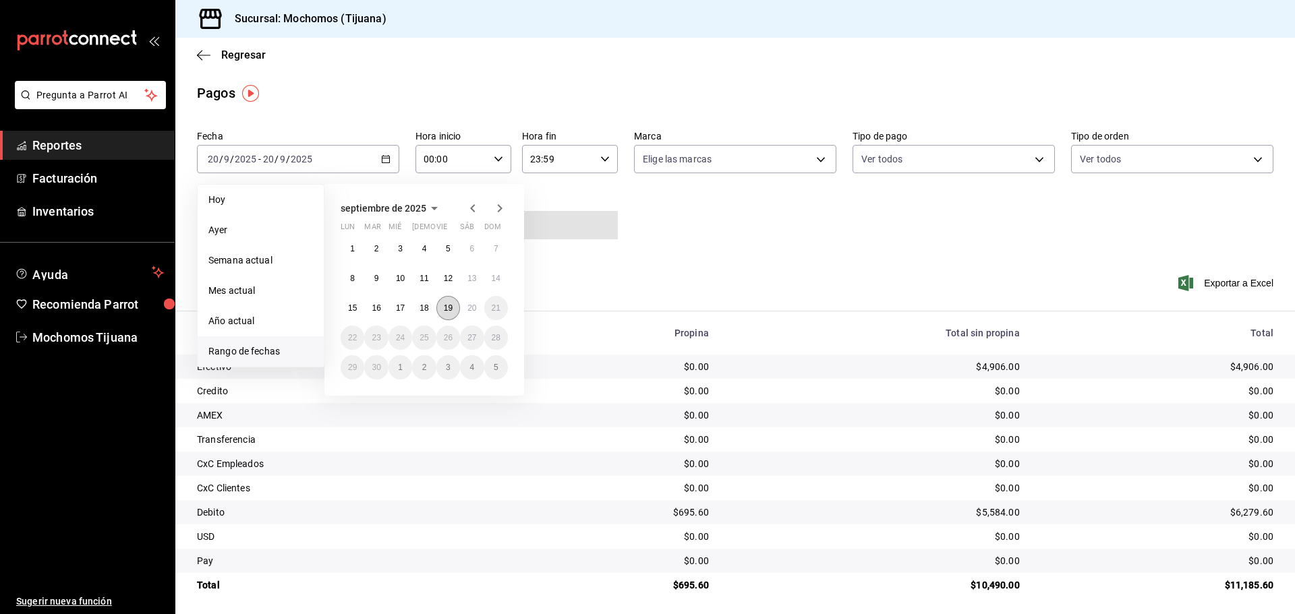
click at [448, 315] on button "19" at bounding box center [448, 308] width 24 height 24
click at [471, 311] on abbr "20" at bounding box center [471, 308] width 9 height 9
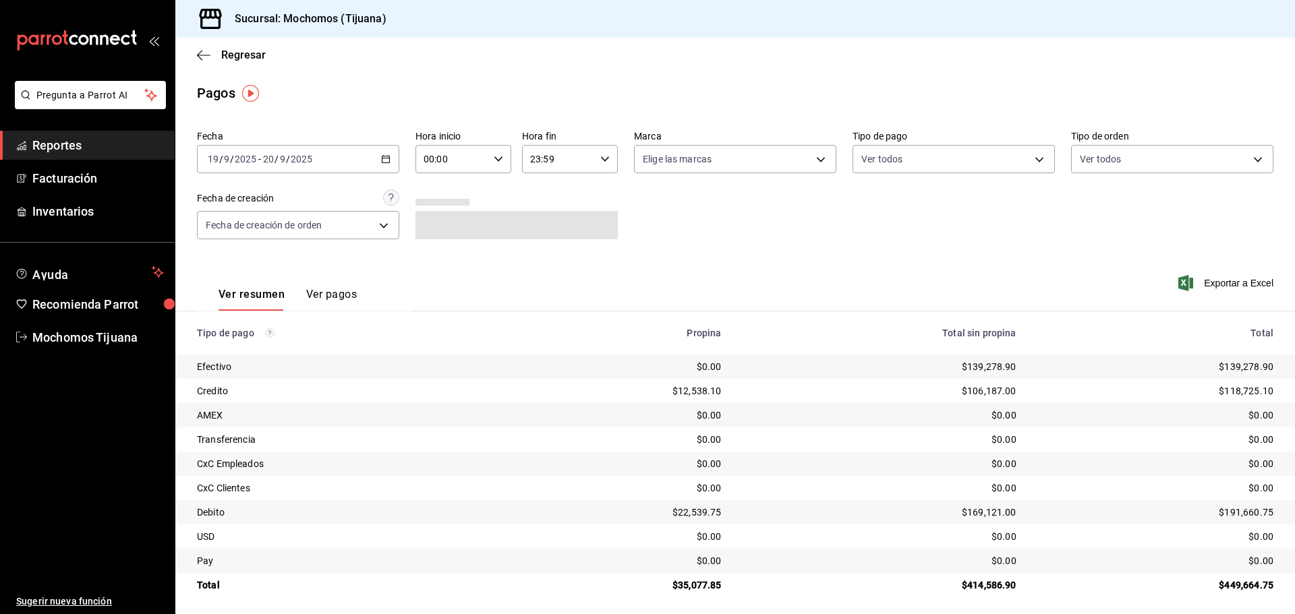
click at [498, 156] on icon "button" at bounding box center [498, 158] width 9 height 9
click at [434, 252] on span "04" at bounding box center [437, 255] width 26 height 11
type input "04:00"
click at [602, 159] on div at bounding box center [647, 307] width 1295 height 614
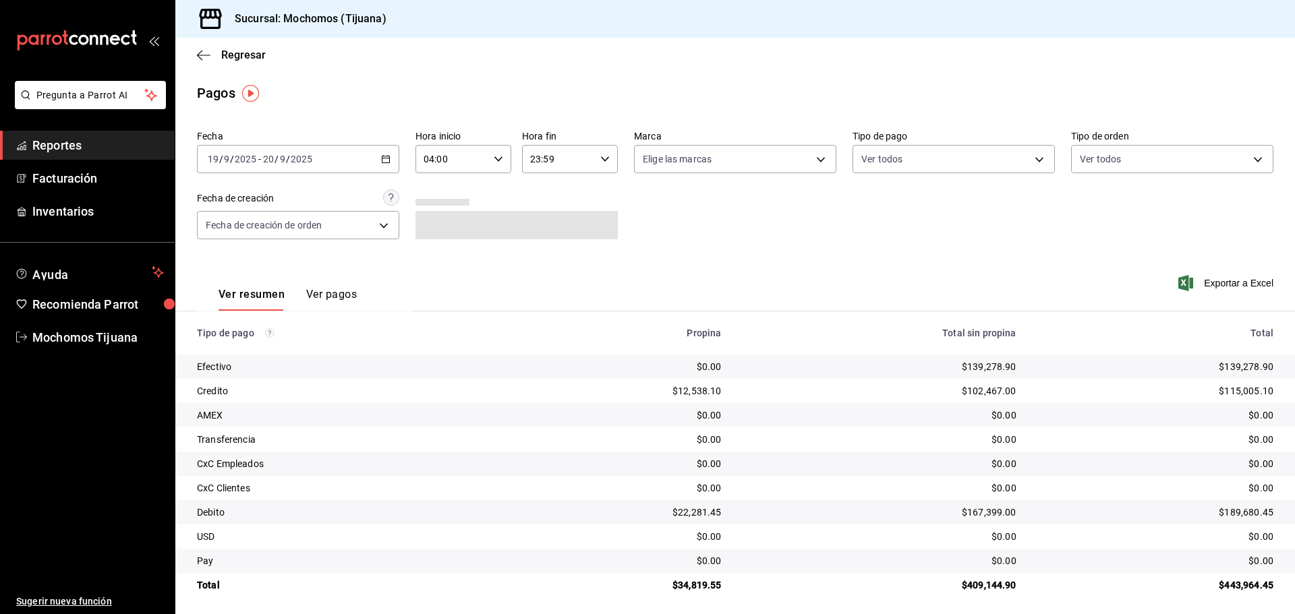
click at [602, 159] on icon "button" at bounding box center [604, 158] width 9 height 9
click at [544, 196] on span "06" at bounding box center [542, 190] width 26 height 11
type input "06:59"
click at [1035, 158] on div at bounding box center [647, 307] width 1295 height 614
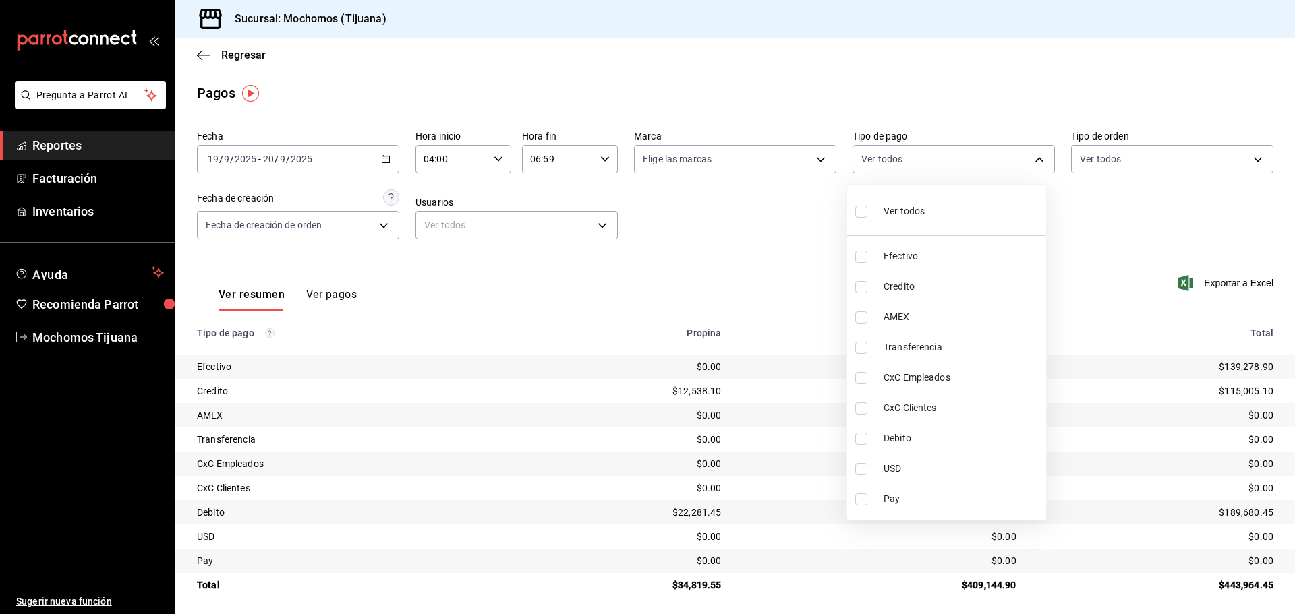
click at [1035, 158] on body "Pregunta a Parrot AI Reportes Facturación Inventarios Ayuda Recomienda Parrot M…" at bounding box center [647, 307] width 1295 height 614
click at [860, 290] on input "checkbox" at bounding box center [861, 287] width 12 height 12
checkbox input "true"
type input "a27a072c-b141-4985-9f83-ae60dbe2196b"
click at [865, 438] on input "checkbox" at bounding box center [867, 439] width 12 height 12
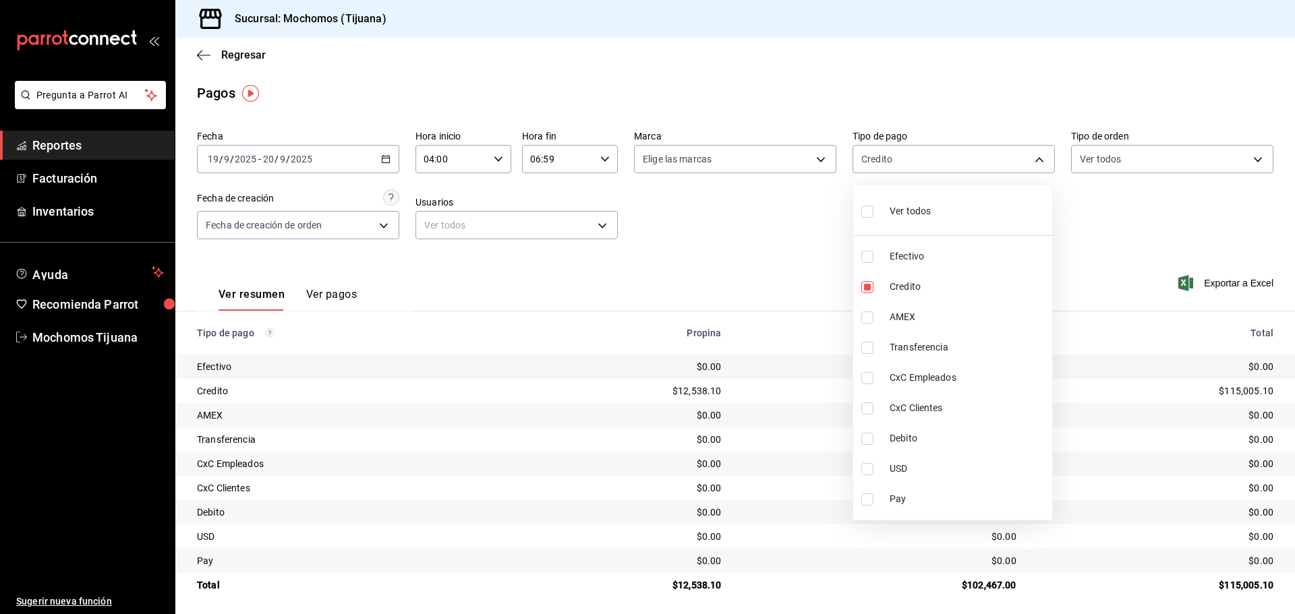
checkbox input "true"
type input "a27a072c-b141-4985-9f83-ae60dbe2196b,b7370aa5-450f-4a05-bab4-2784151f97fb"
click at [239, 56] on div at bounding box center [647, 307] width 1295 height 614
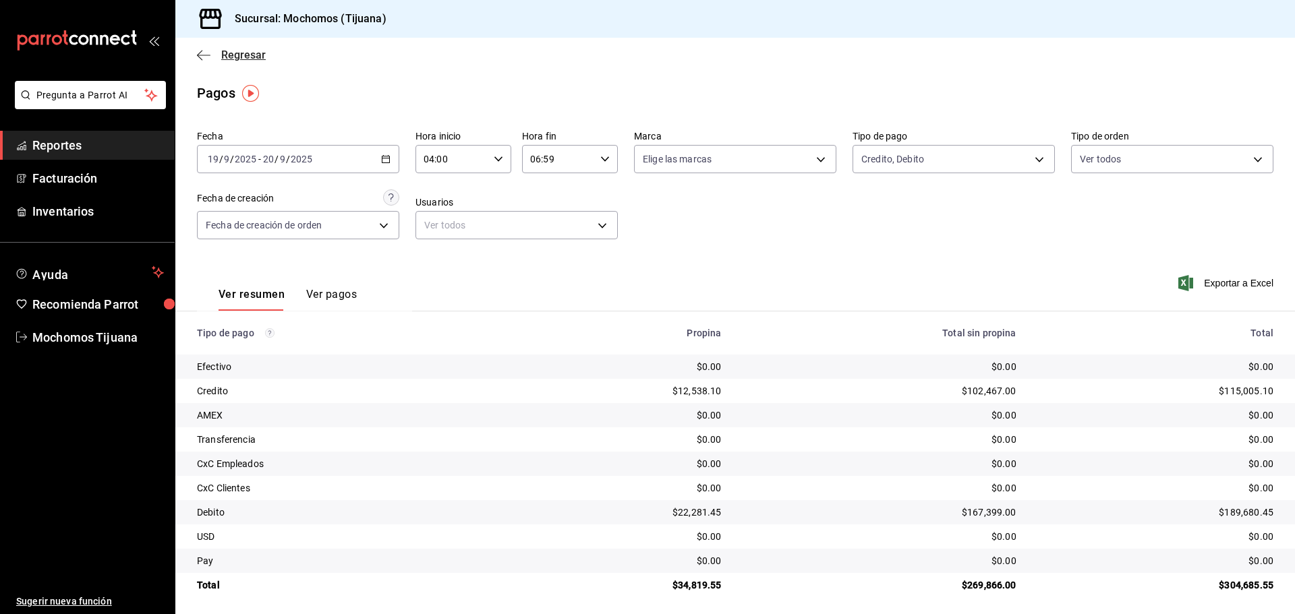
click at [250, 56] on span "Regresar" at bounding box center [243, 55] width 45 height 13
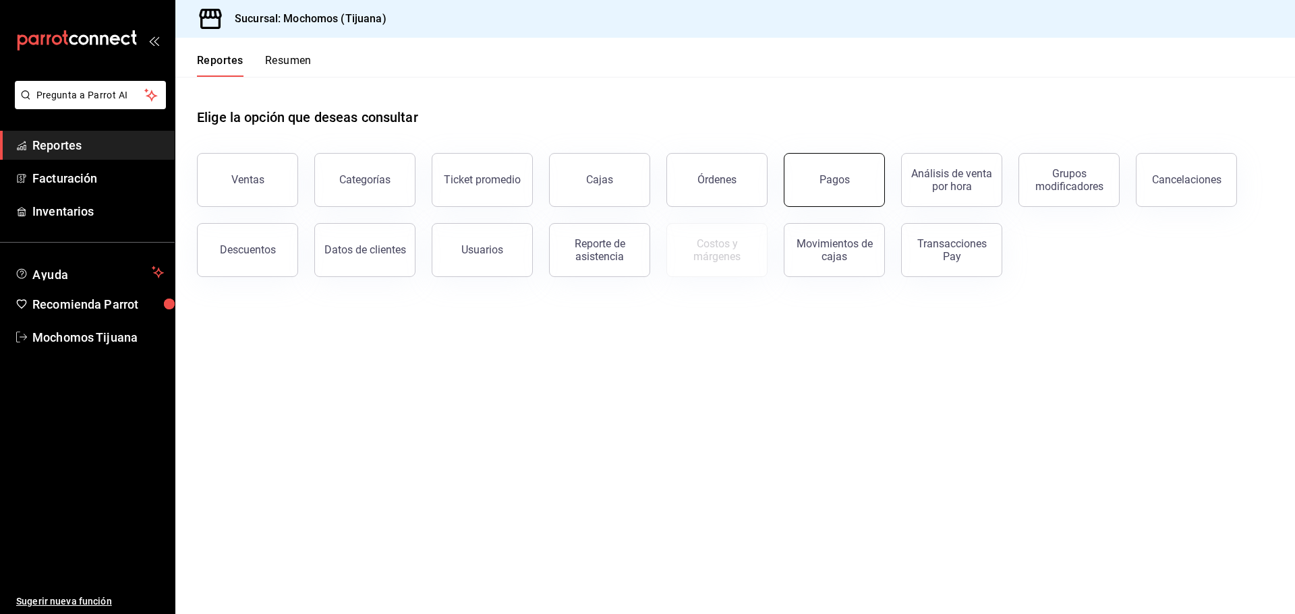
click at [863, 188] on button "Pagos" at bounding box center [834, 180] width 101 height 54
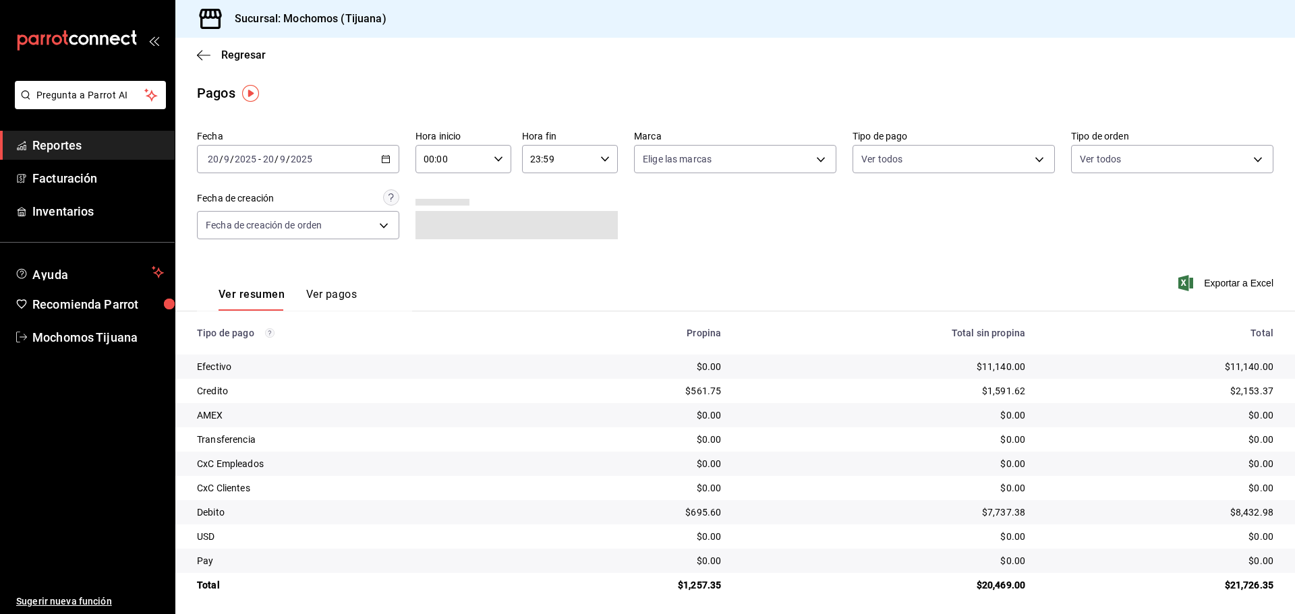
click at [494, 161] on icon "button" at bounding box center [498, 158] width 9 height 9
click at [438, 259] on span "04" at bounding box center [437, 255] width 26 height 11
type input "04:00"
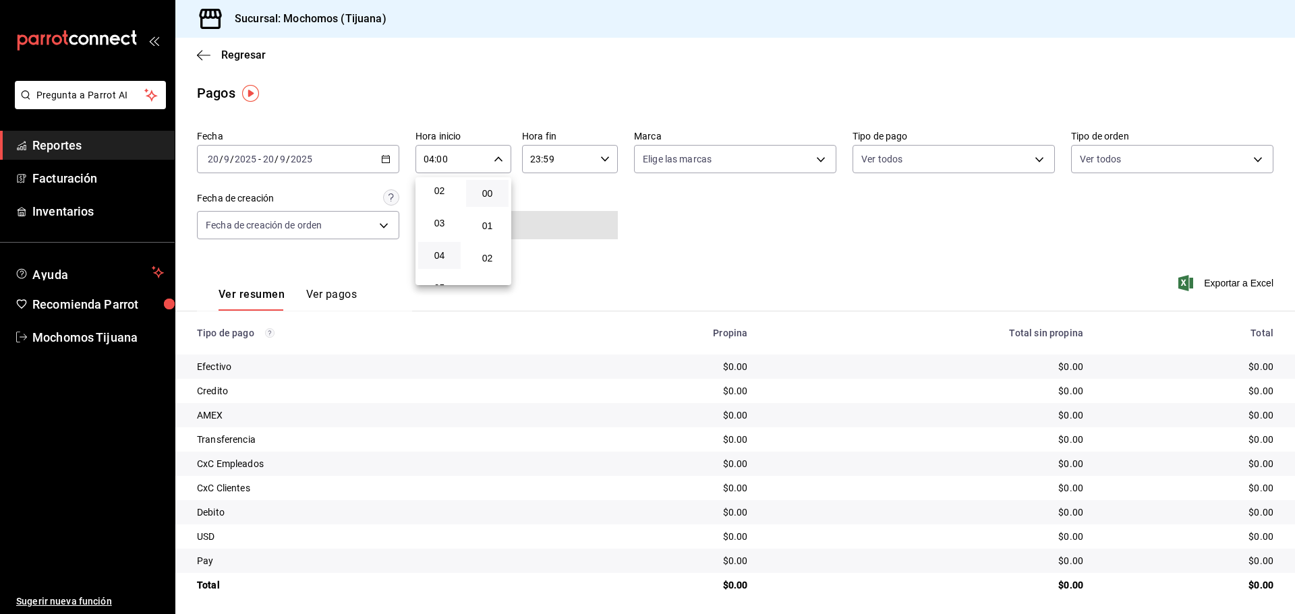
click at [604, 163] on div at bounding box center [647, 307] width 1295 height 614
click at [604, 163] on icon "button" at bounding box center [604, 158] width 9 height 9
click at [544, 193] on span "06" at bounding box center [542, 190] width 26 height 11
type input "06:59"
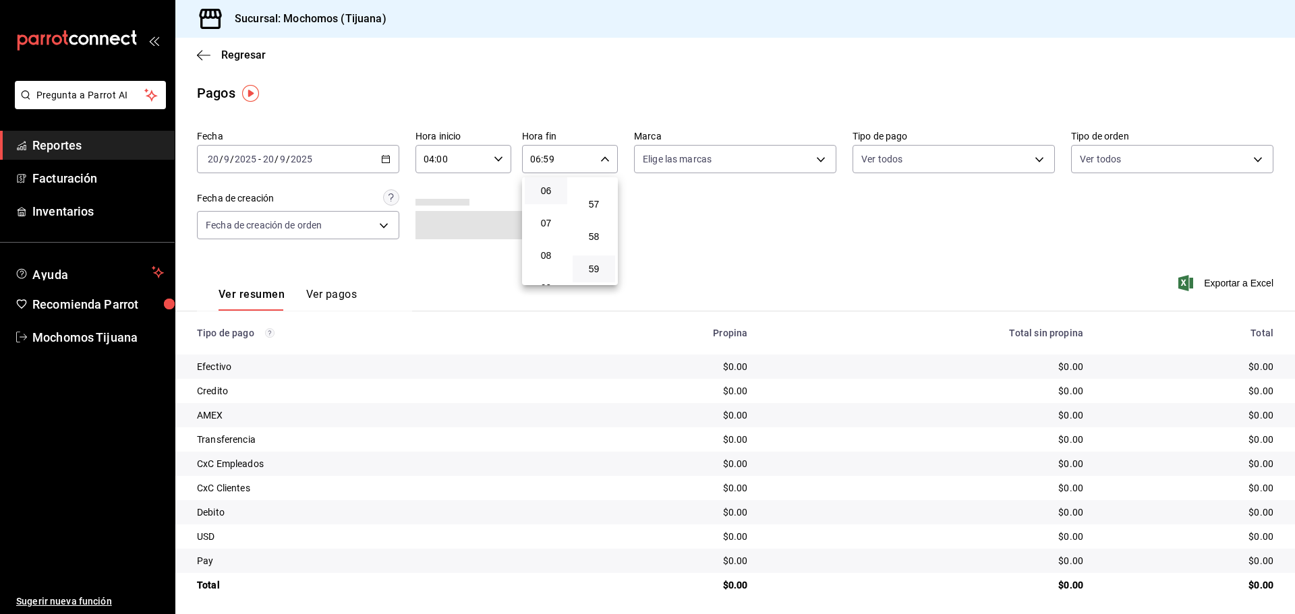
click at [1028, 155] on div at bounding box center [647, 307] width 1295 height 614
click at [1032, 158] on body "Pregunta a Parrot AI Reportes Facturación Inventarios Ayuda Recomienda Parrot M…" at bounding box center [647, 307] width 1295 height 614
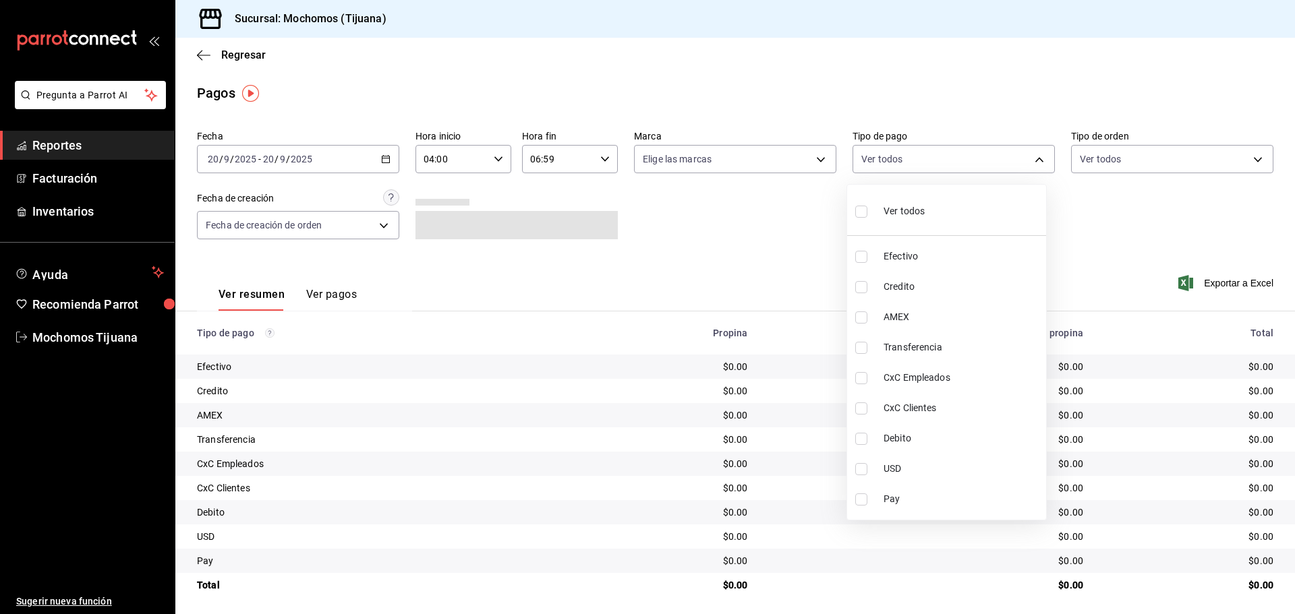
click at [865, 281] on input "checkbox" at bounding box center [861, 287] width 12 height 12
checkbox input "true"
type input "a27a072c-b141-4985-9f83-ae60dbe2196b"
click at [866, 439] on input "checkbox" at bounding box center [867, 439] width 12 height 12
checkbox input "true"
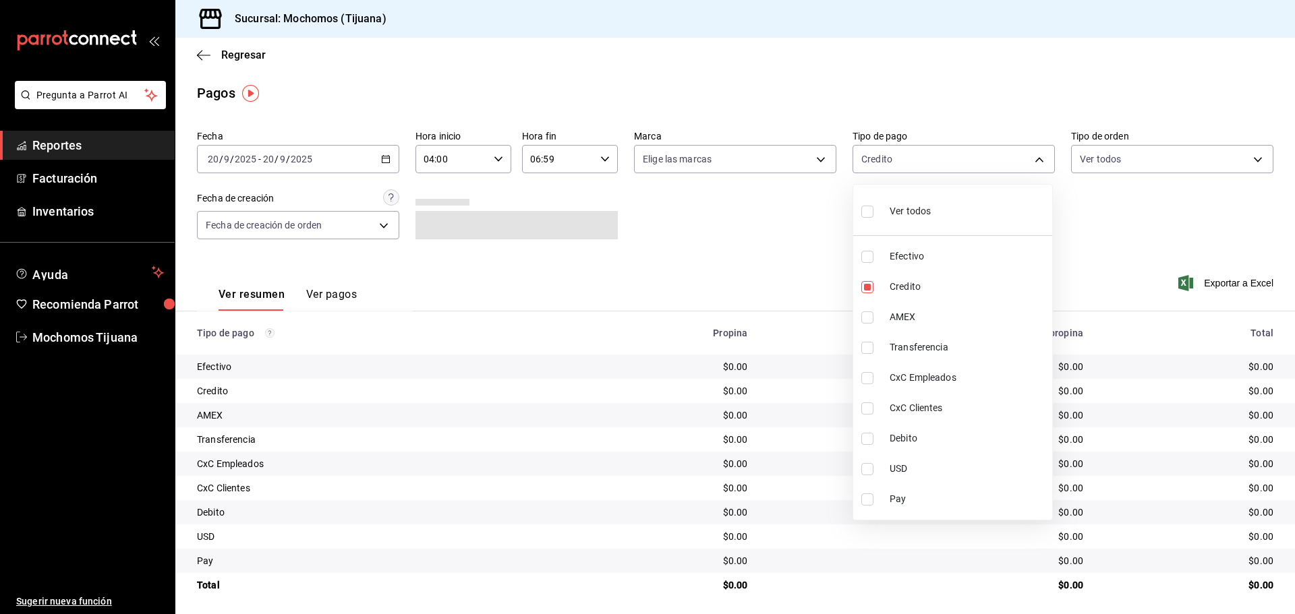
type input "a27a072c-b141-4985-9f83-ae60dbe2196b,b7370aa5-450f-4a05-bab4-2784151f97fb"
click at [380, 162] on div at bounding box center [647, 307] width 1295 height 614
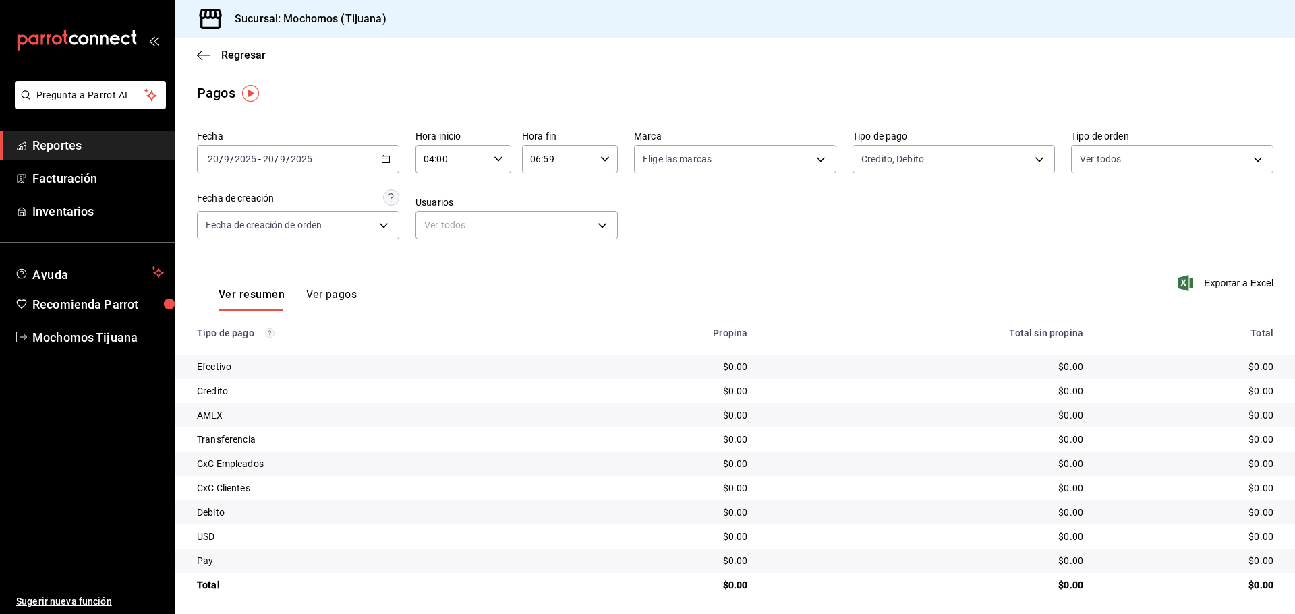
click at [382, 162] on \(Stroke\) "button" at bounding box center [386, 159] width 8 height 7
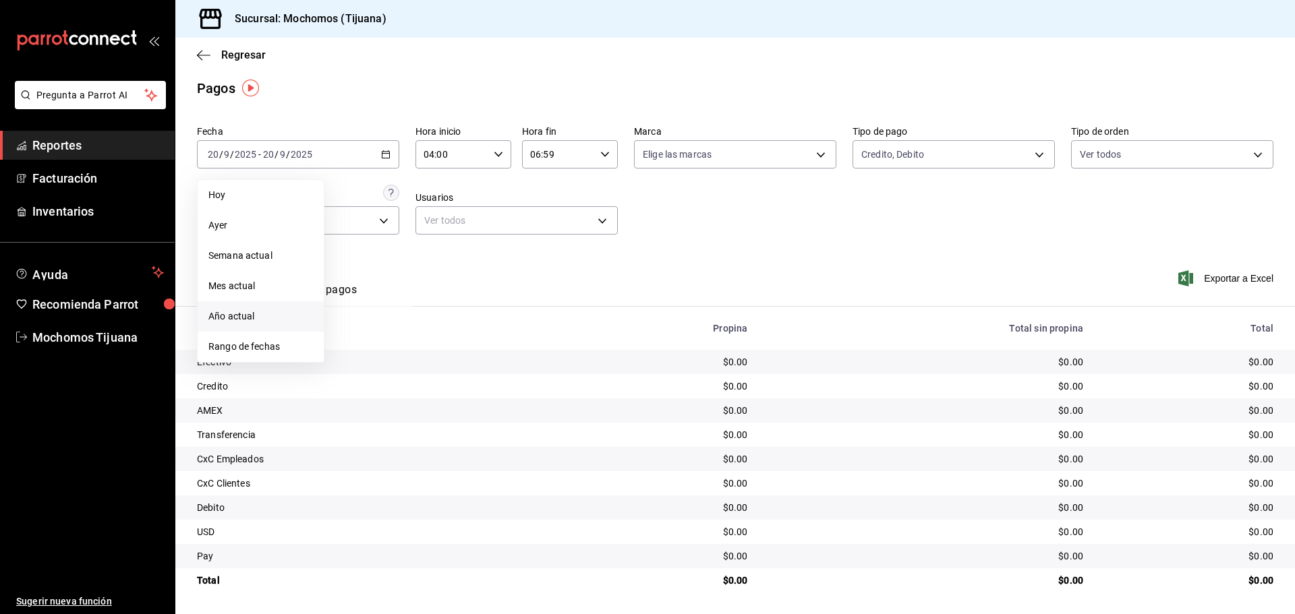
scroll to position [5, 0]
click at [268, 340] on span "Rango de fechas" at bounding box center [260, 347] width 105 height 14
click at [448, 308] on button "19" at bounding box center [448, 303] width 24 height 24
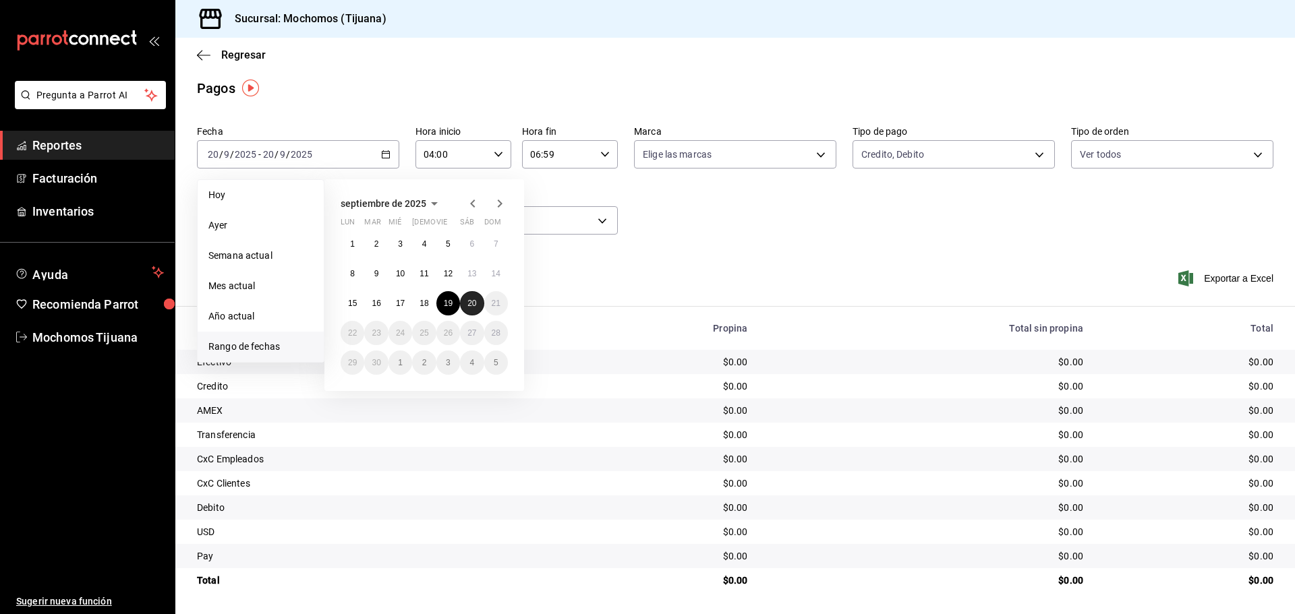
click at [472, 301] on abbr "20" at bounding box center [471, 303] width 9 height 9
type input "00:00"
type input "23:59"
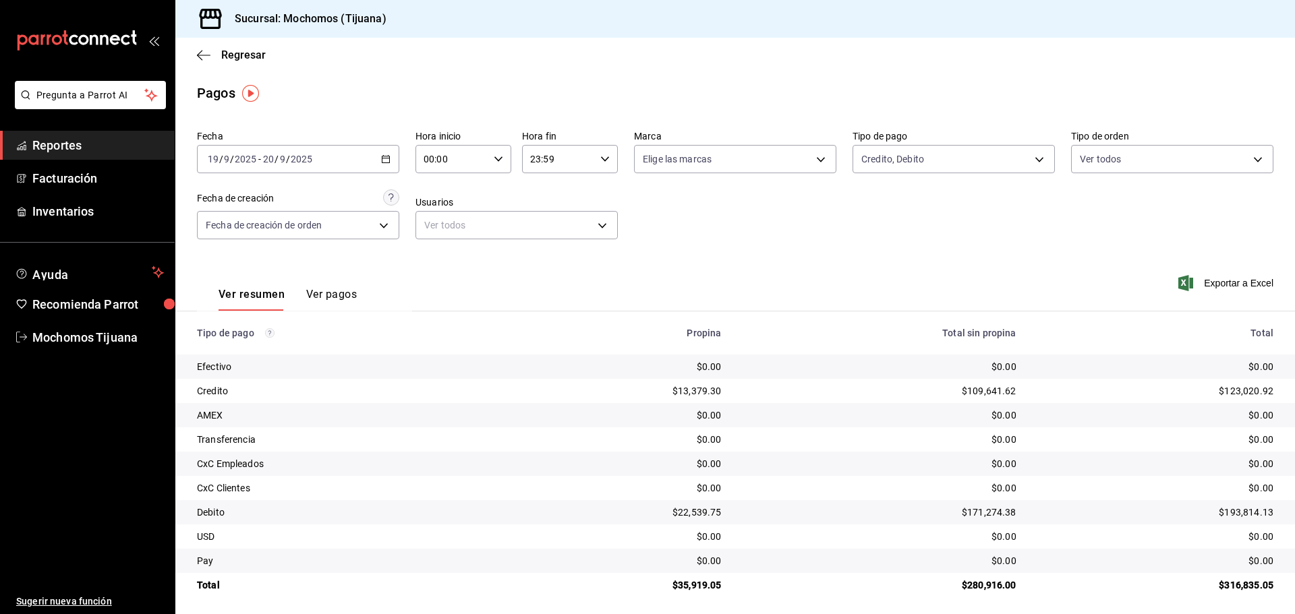
click at [706, 204] on div "Fecha [DATE] [DATE] - [DATE] [DATE] Hora inicio 00:00 Hora inicio Hora fin 23:5…" at bounding box center [735, 190] width 1076 height 131
click at [494, 159] on \(Stroke\) "button" at bounding box center [498, 158] width 8 height 5
click at [436, 215] on span "07" at bounding box center [437, 217] width 26 height 11
type input "07:00"
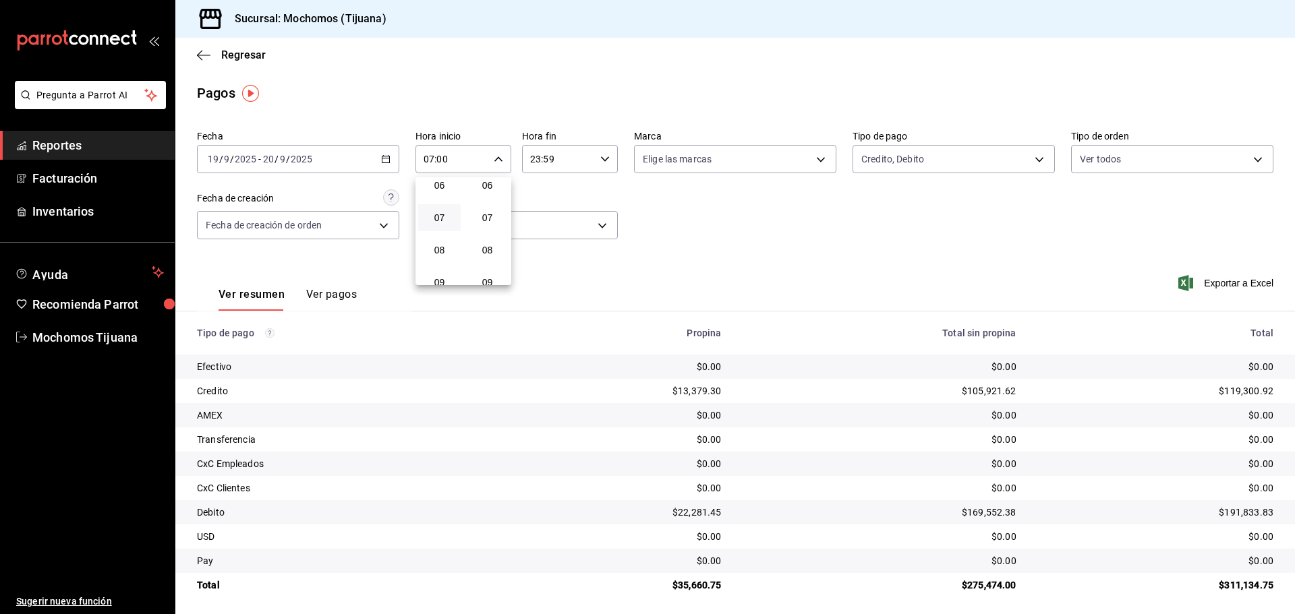
click at [597, 161] on div at bounding box center [647, 307] width 1295 height 614
click at [600, 158] on icon "button" at bounding box center [604, 158] width 9 height 9
click at [547, 196] on button "08" at bounding box center [542, 188] width 42 height 27
type input "08:59"
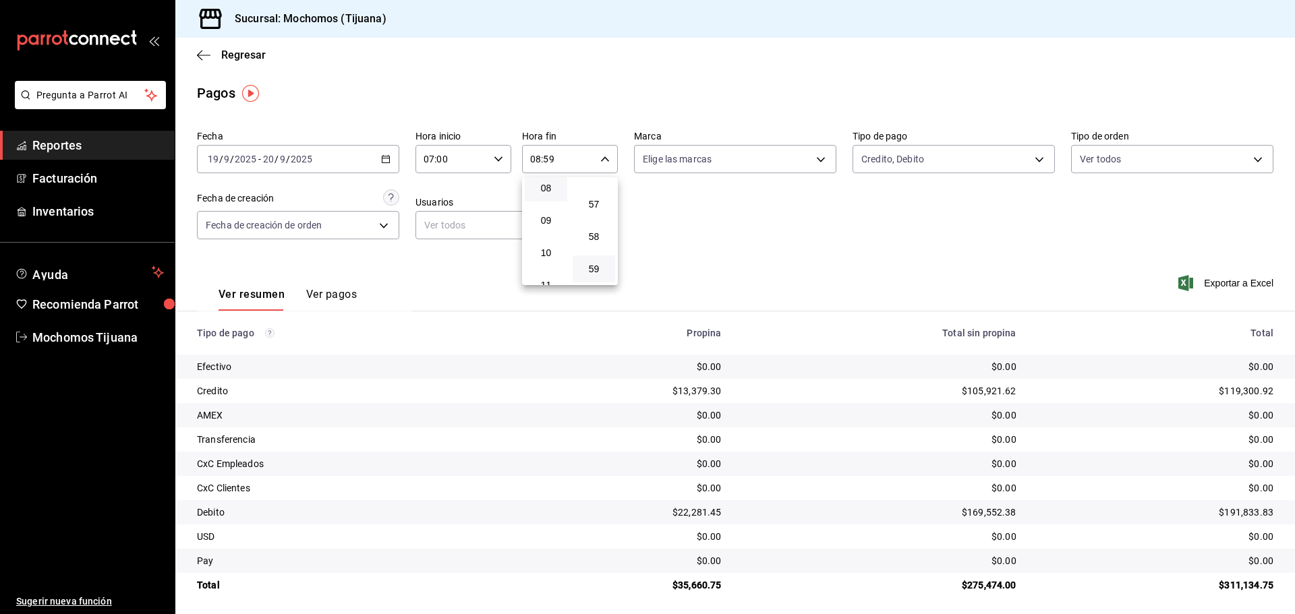
click at [1028, 155] on div at bounding box center [647, 307] width 1295 height 614
click at [1030, 156] on body "Pregunta a Parrot AI Reportes Facturación Inventarios Ayuda Recomienda Parrot M…" at bounding box center [647, 307] width 1295 height 614
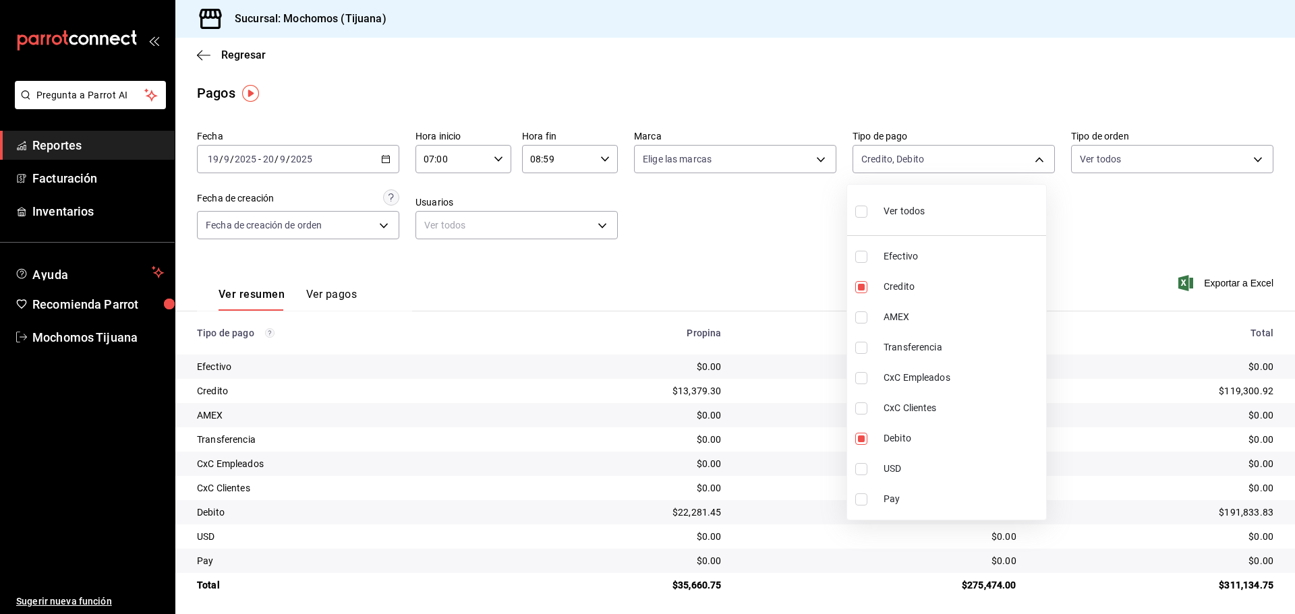
click at [860, 258] on input "checkbox" at bounding box center [861, 257] width 12 height 12
checkbox input "true"
type input "a27a072c-b141-4985-9f83-ae60dbe2196b,b7370aa5-450f-4a05-bab4-2784151f97fb,e823c…"
click at [792, 260] on div at bounding box center [647, 307] width 1295 height 614
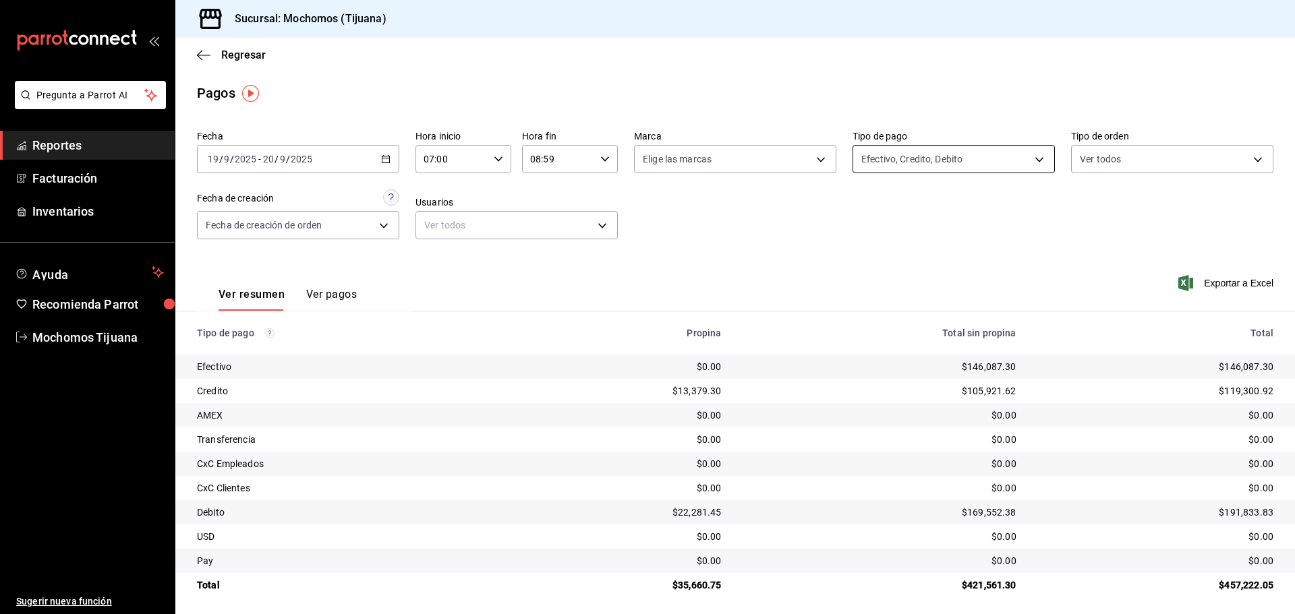
click at [1033, 160] on body "Pregunta a Parrot AI Reportes Facturación Inventarios Ayuda Recomienda Parrot M…" at bounding box center [647, 307] width 1295 height 614
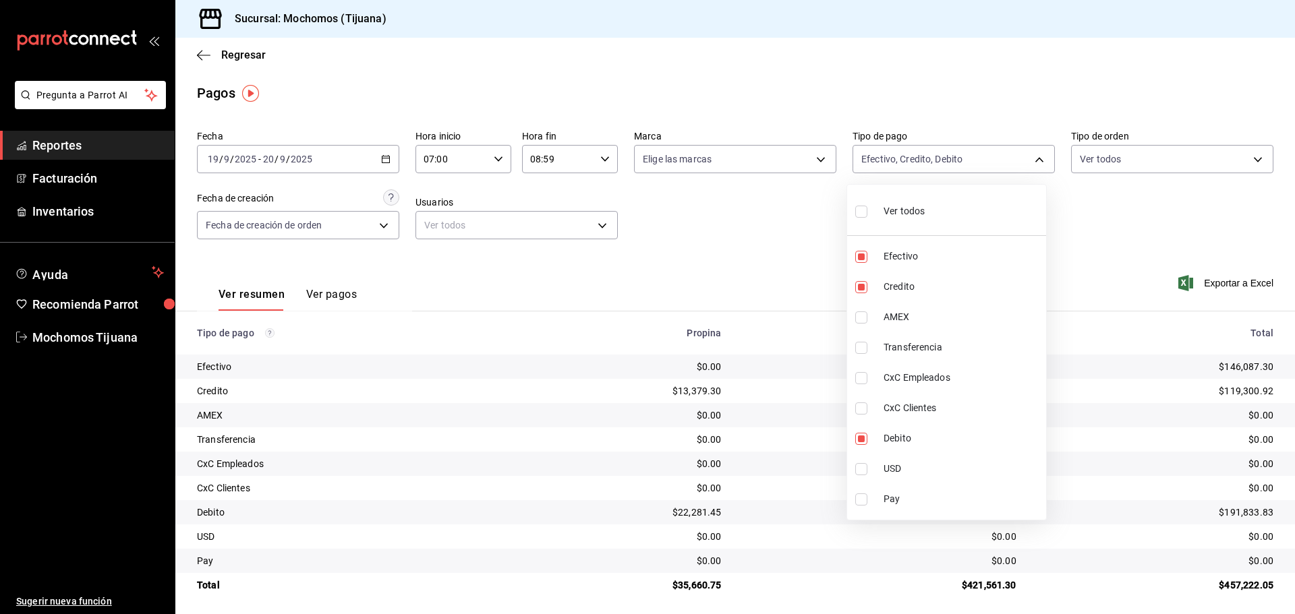
click at [864, 211] on input "checkbox" at bounding box center [861, 212] width 12 height 12
checkbox input "true"
type input "e823c082-5bf3-4e6e-b961-f7623faa40a9,a27a072c-b141-4985-9f83-ae60dbe2196b,28e67…"
checkbox input "true"
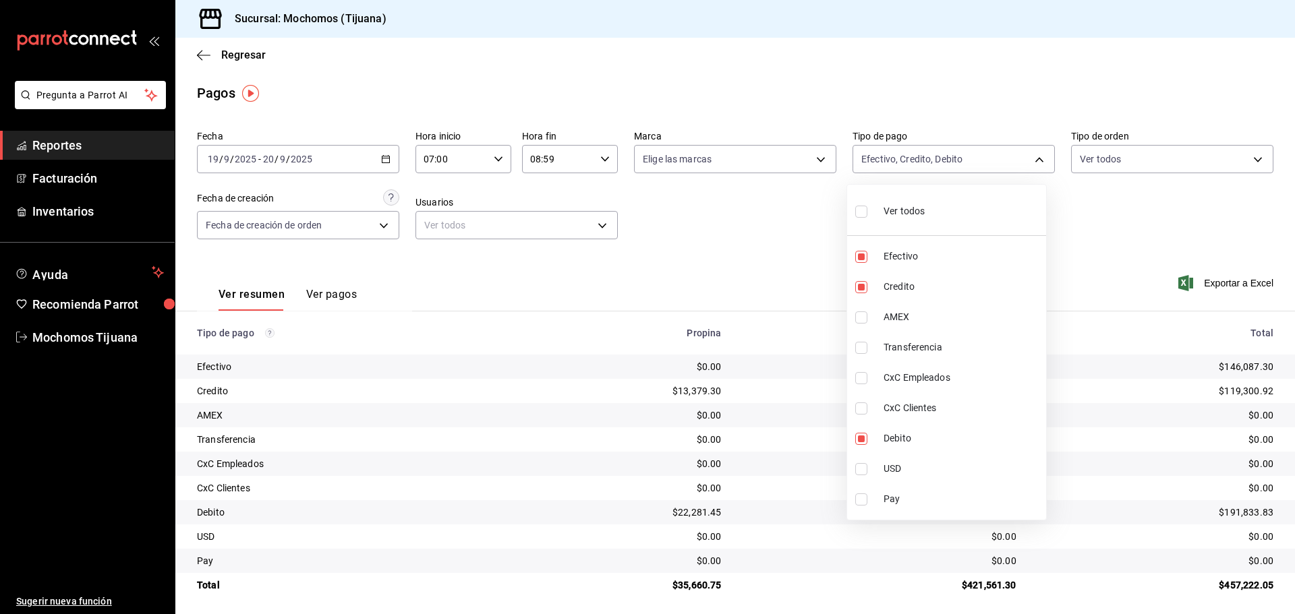
checkbox input "true"
click at [775, 235] on div at bounding box center [647, 307] width 1295 height 614
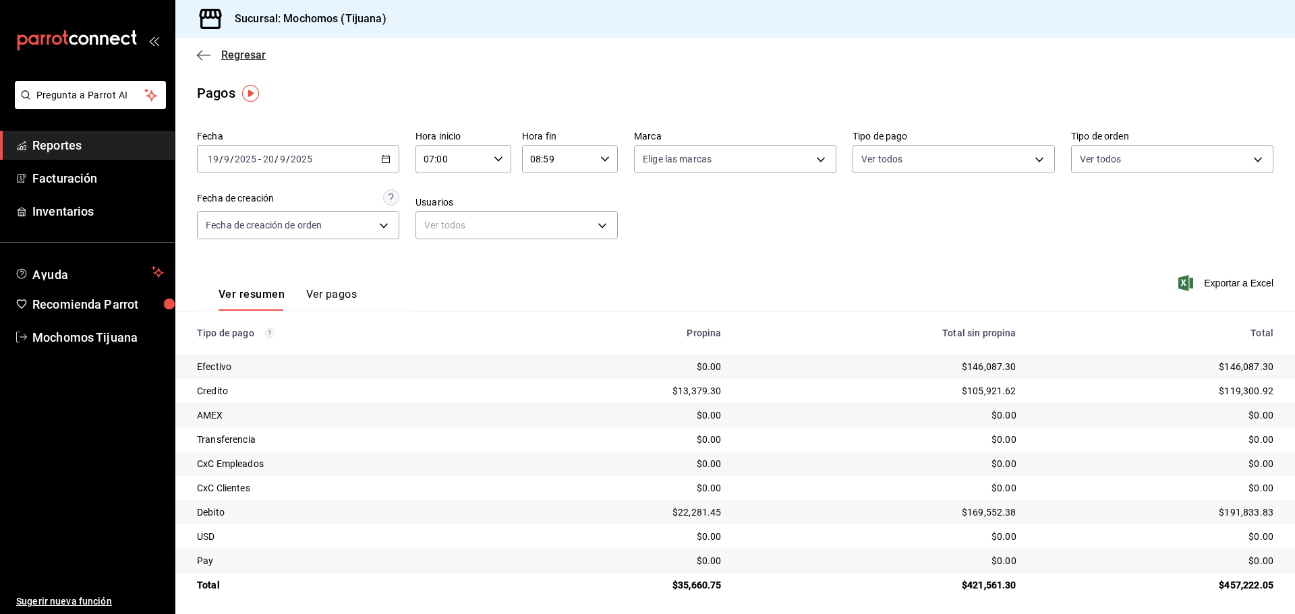
click at [251, 57] on span "Regresar" at bounding box center [243, 55] width 45 height 13
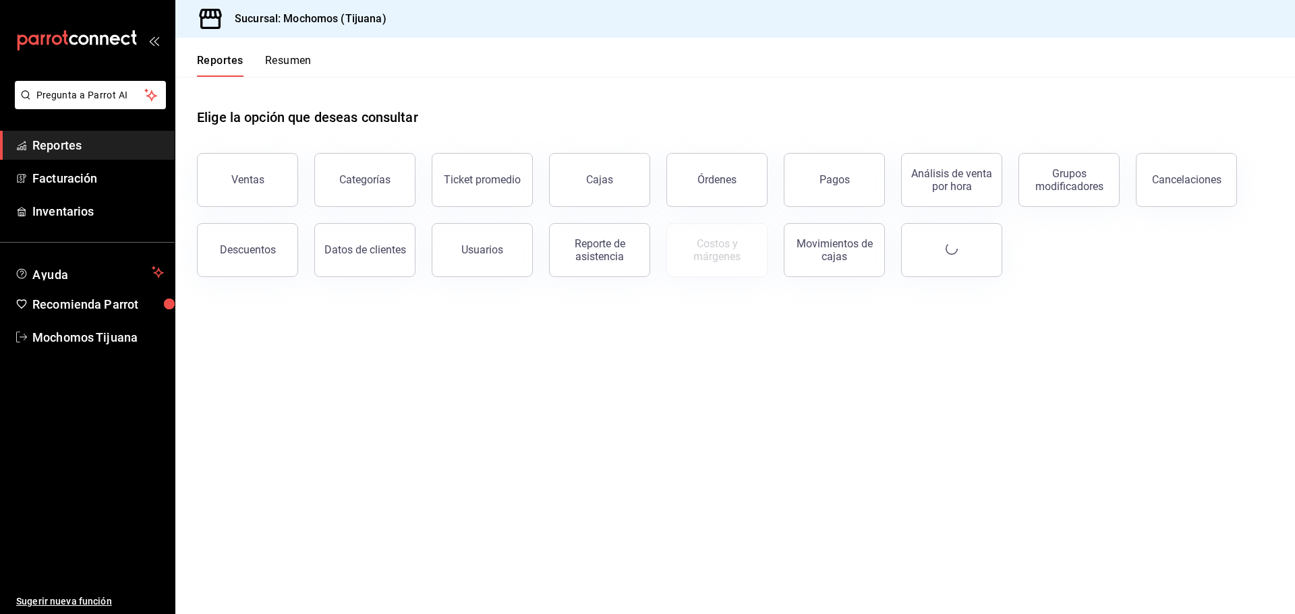
click at [251, 57] on div "Reportes Resumen" at bounding box center [254, 65] width 115 height 23
click at [813, 182] on button "Pagos" at bounding box center [834, 180] width 101 height 54
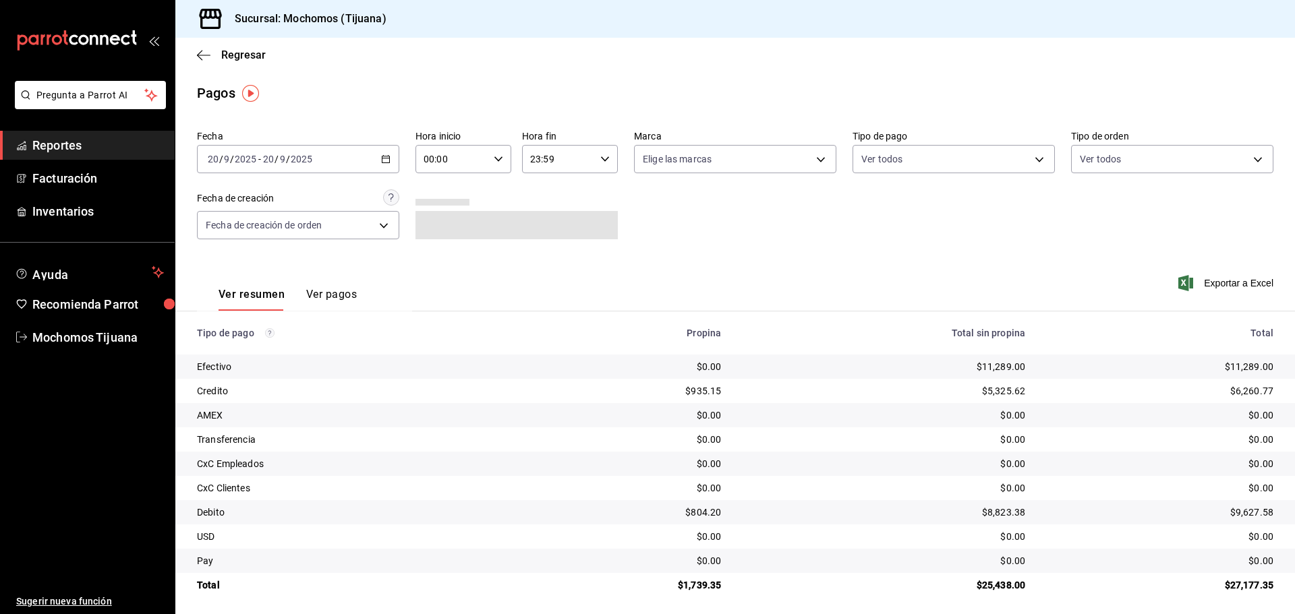
click at [494, 161] on icon "button" at bounding box center [498, 158] width 9 height 9
click at [394, 161] on div at bounding box center [647, 307] width 1295 height 614
click at [393, 161] on div "[DATE] [DATE] - [DATE] [DATE]" at bounding box center [298, 159] width 202 height 28
click at [241, 349] on span "Rango de fechas" at bounding box center [260, 352] width 105 height 14
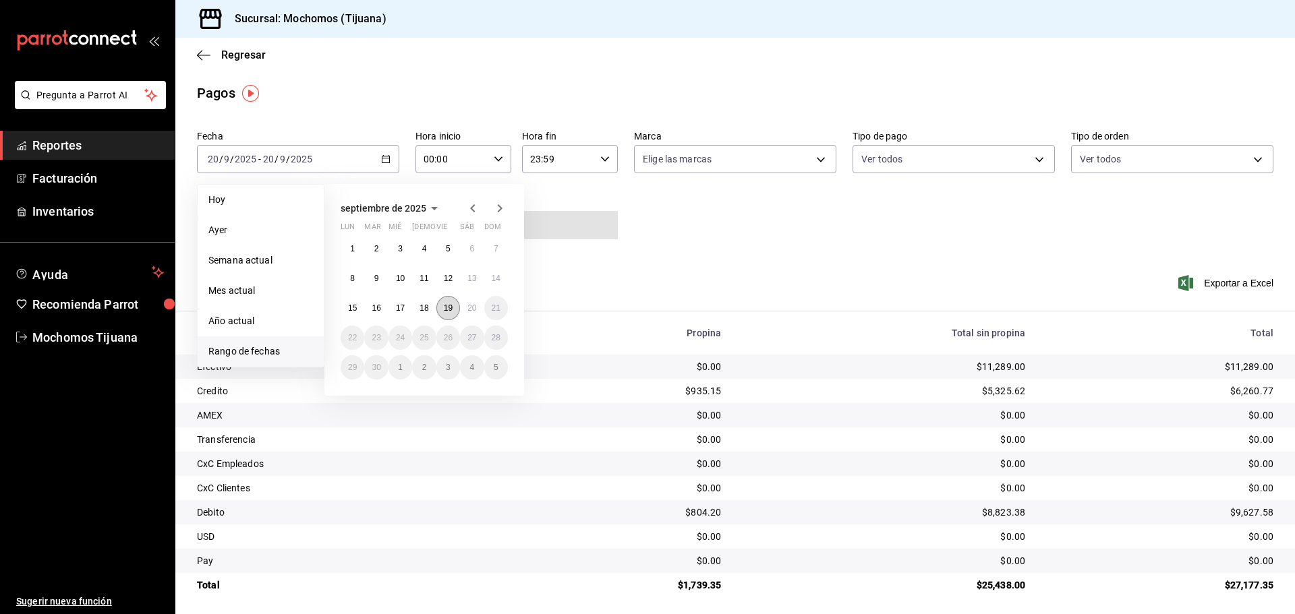
click at [452, 314] on button "19" at bounding box center [448, 308] width 24 height 24
click at [469, 310] on abbr "20" at bounding box center [471, 308] width 9 height 9
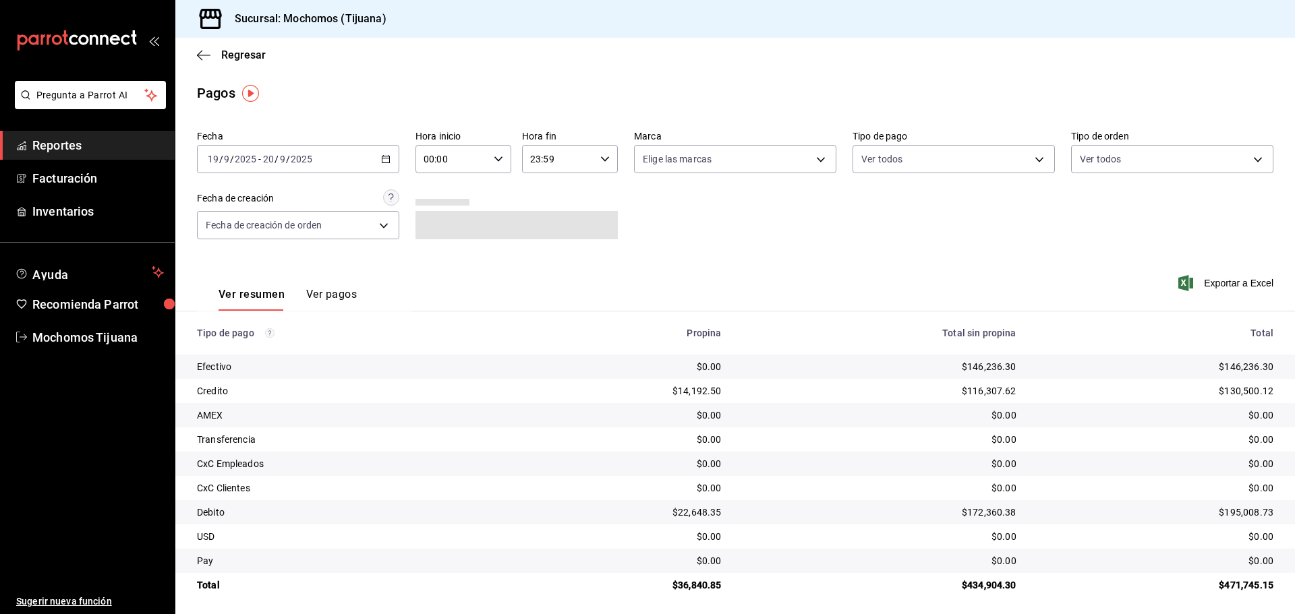
click at [496, 159] on icon "button" at bounding box center [498, 158] width 9 height 9
click at [436, 264] on button "04" at bounding box center [437, 255] width 42 height 27
type input "04:00"
click at [456, 254] on button "04" at bounding box center [439, 255] width 42 height 27
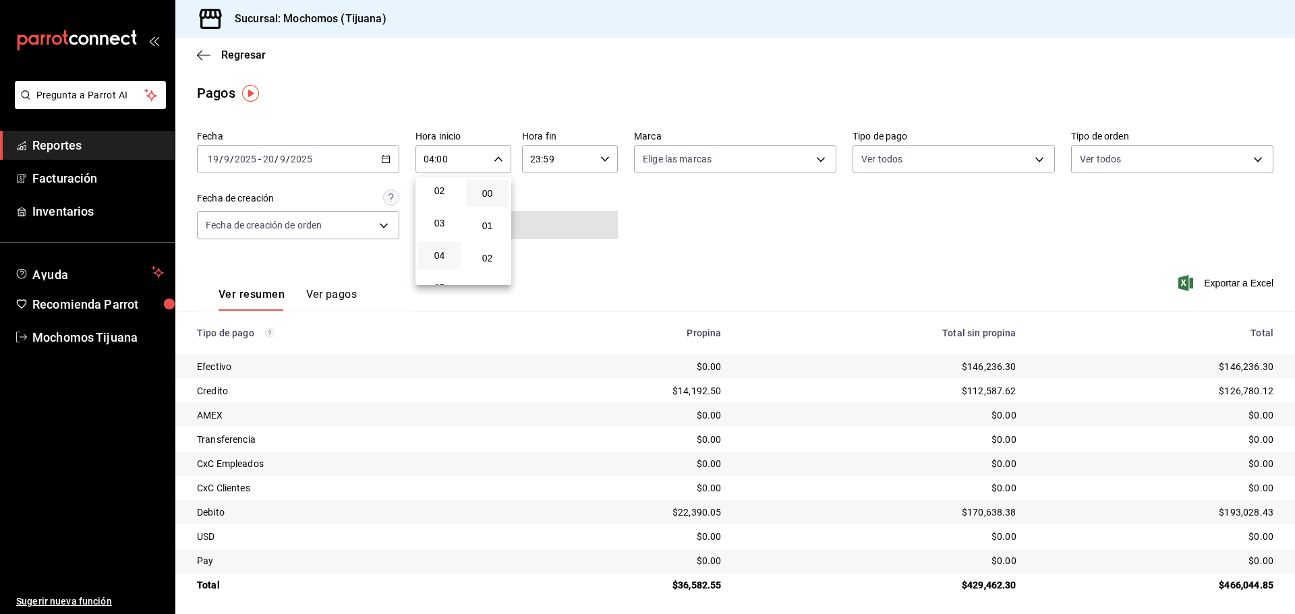
click at [601, 156] on div at bounding box center [647, 307] width 1295 height 614
click at [596, 161] on div "23:59 Hora fin" at bounding box center [570, 159] width 96 height 28
click at [538, 198] on span "04" at bounding box center [542, 193] width 26 height 11
type input "04:59"
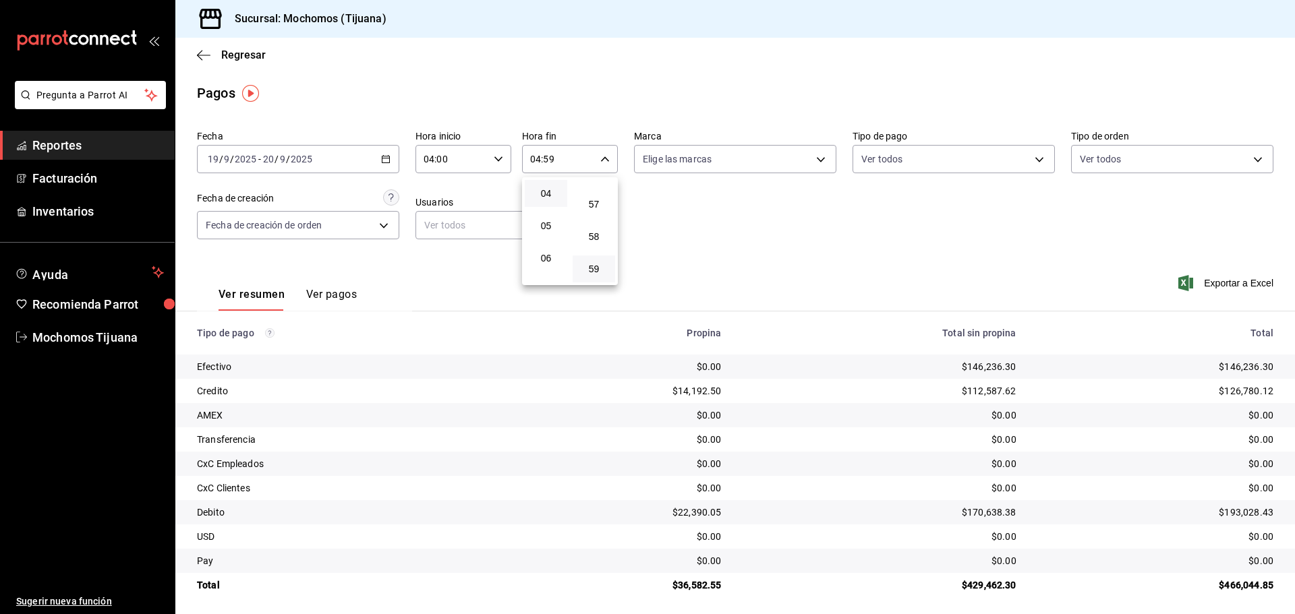
click at [1031, 159] on div at bounding box center [647, 307] width 1295 height 614
click at [1031, 159] on body "Pregunta a Parrot AI Reportes Facturación Inventarios Ayuda Recomienda Parrot M…" at bounding box center [647, 307] width 1295 height 614
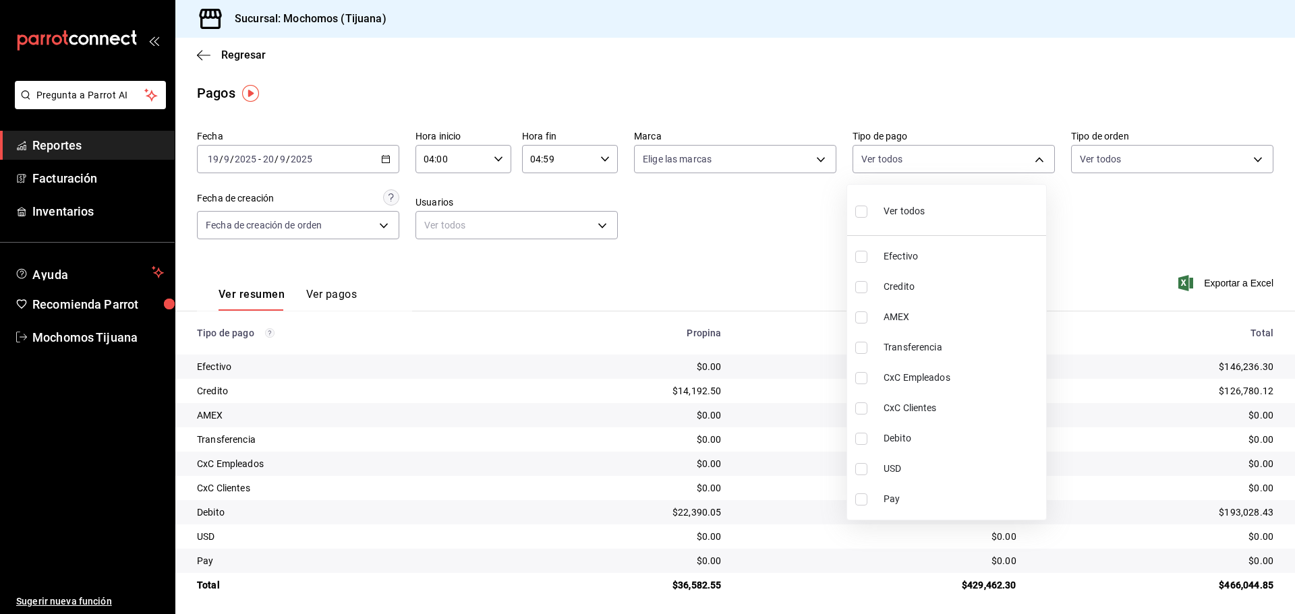
click at [875, 287] on li "Credito" at bounding box center [946, 287] width 199 height 30
type input "a27a072c-b141-4985-9f83-ae60dbe2196b"
checkbox input "true"
click at [872, 439] on input "checkbox" at bounding box center [867, 439] width 12 height 12
checkbox input "true"
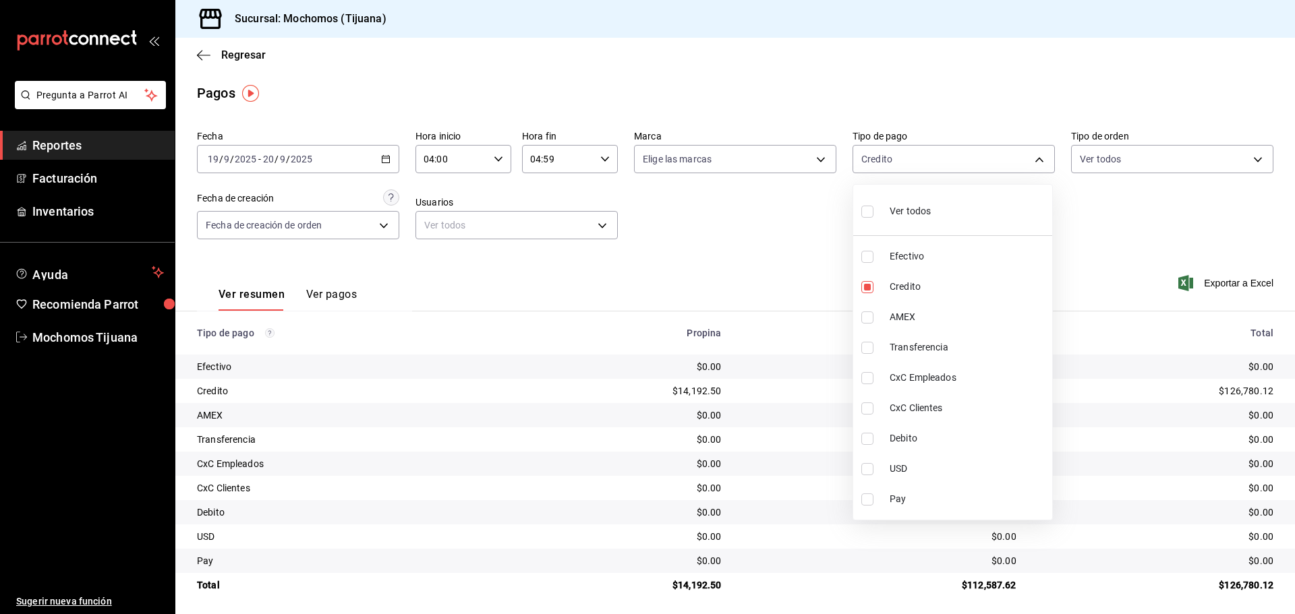
type input "a27a072c-b141-4985-9f83-ae60dbe2196b,b7370aa5-450f-4a05-bab4-2784151f97fb"
click at [867, 212] on input "checkbox" at bounding box center [867, 212] width 12 height 12
checkbox input "true"
type input "e823c082-5bf3-4e6e-b961-f7623faa40a9,a27a072c-b141-4985-9f83-ae60dbe2196b,28e67…"
checkbox input "true"
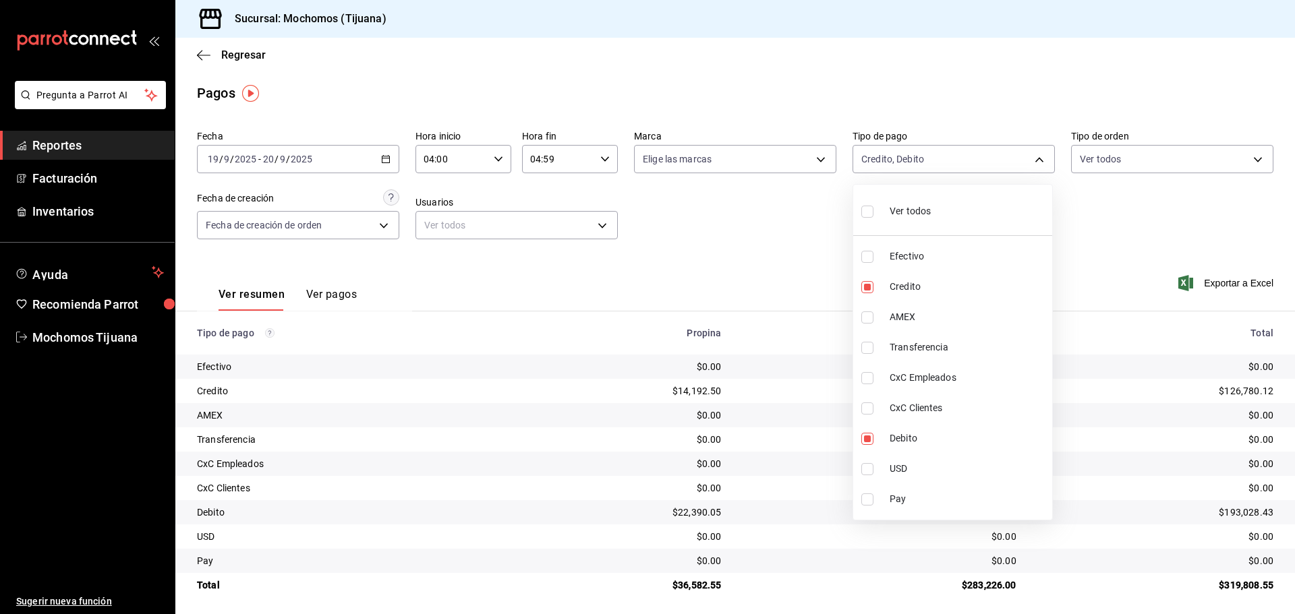
checkbox input "true"
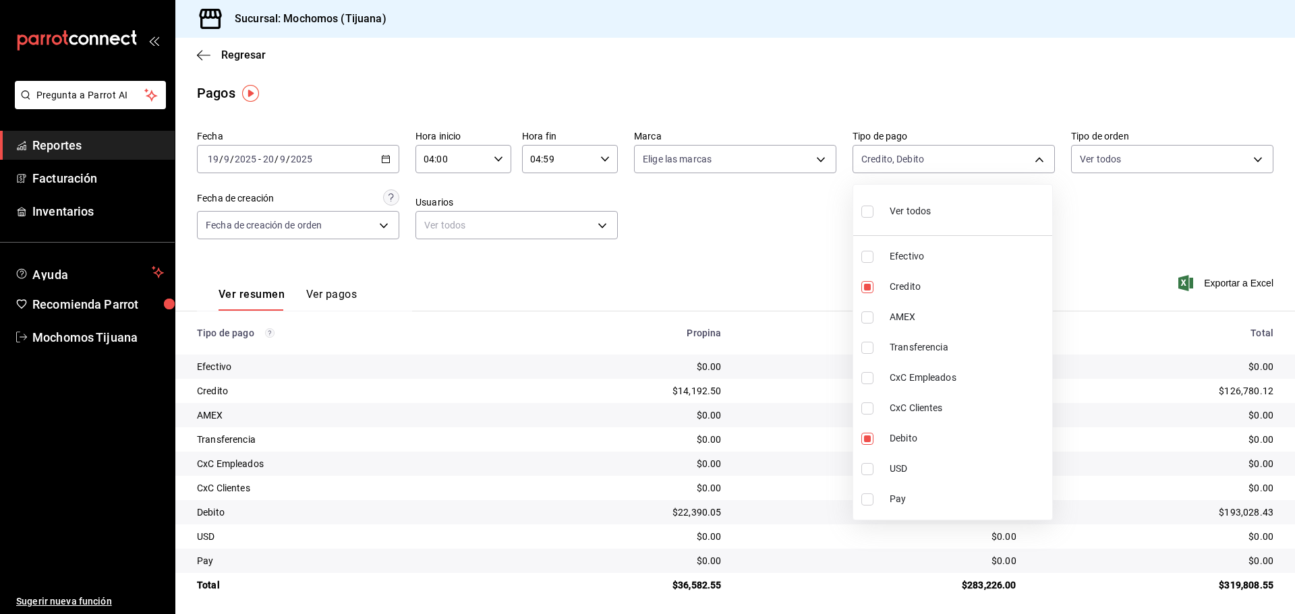
checkbox input "true"
click at [656, 583] on div at bounding box center [647, 307] width 1295 height 614
